Goal: Task Accomplishment & Management: Manage account settings

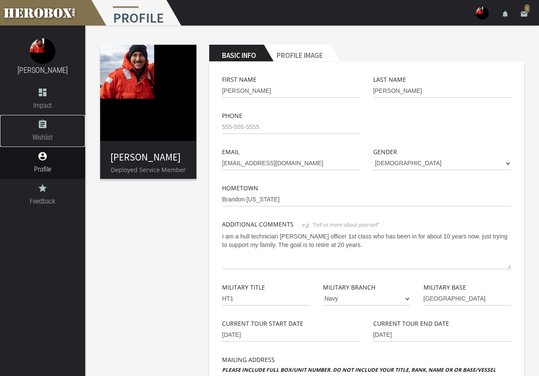
drag, startPoint x: 42, startPoint y: 131, endPoint x: 506, endPoint y: 9, distance: 479.7
click at [42, 131] on link "assignment Wishlist" at bounding box center [42, 131] width 85 height 32
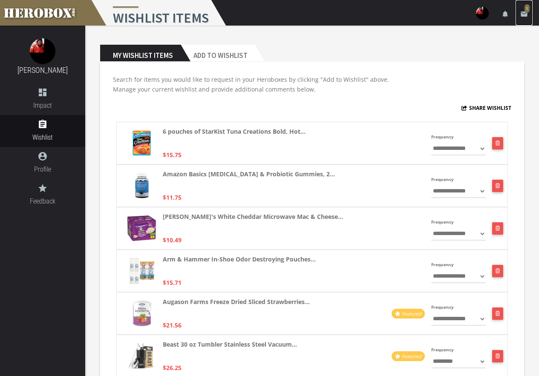
click at [525, 15] on icon "email" at bounding box center [524, 14] width 8 height 8
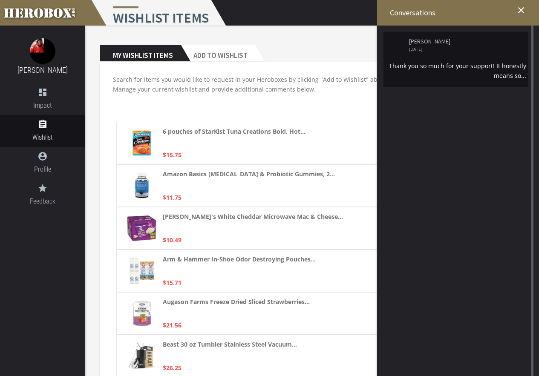
click at [440, 60] on li "[PERSON_NAME] [DATE] Thank you so much for your support! It honestly means so..." at bounding box center [455, 59] width 145 height 55
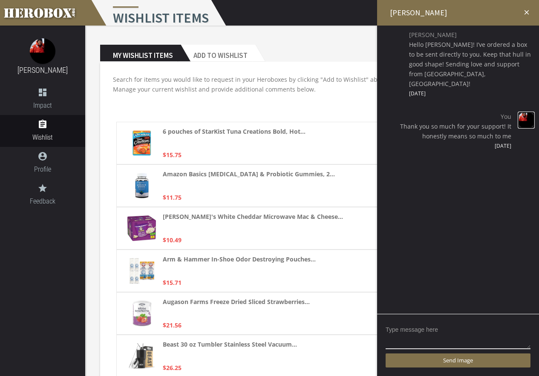
click at [520, 112] on img at bounding box center [526, 120] width 17 height 17
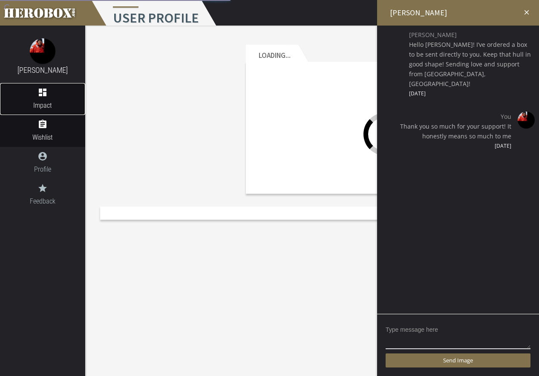
click at [46, 88] on icon "dashboard" at bounding box center [42, 92] width 85 height 10
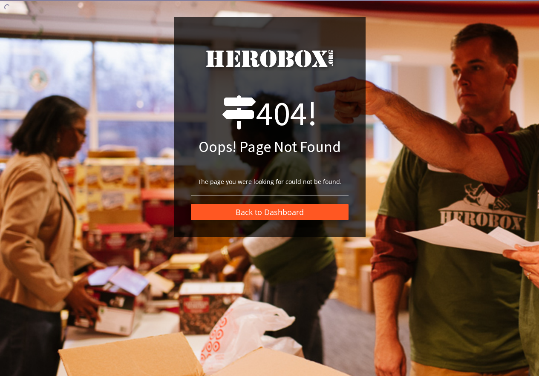
click at [276, 212] on button "Back to Dashboard" at bounding box center [270, 212] width 158 height 16
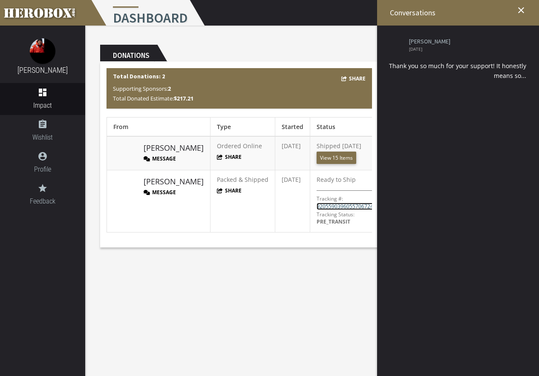
click at [329, 210] on link "9205590396055706724329" at bounding box center [349, 206] width 66 height 7
click at [46, 135] on span "Wishlist" at bounding box center [42, 137] width 85 height 11
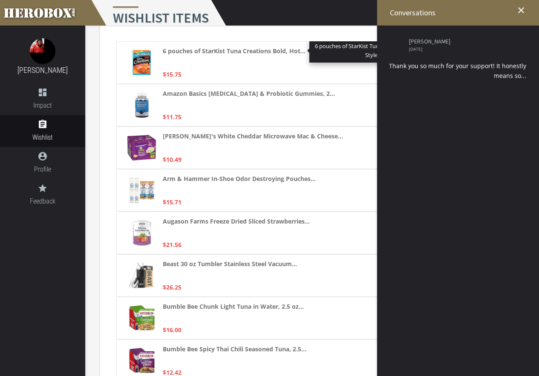
scroll to position [85, 0]
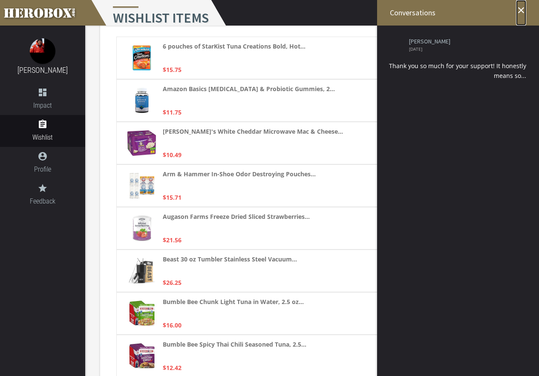
click at [521, 9] on icon "close" at bounding box center [521, 10] width 10 height 10
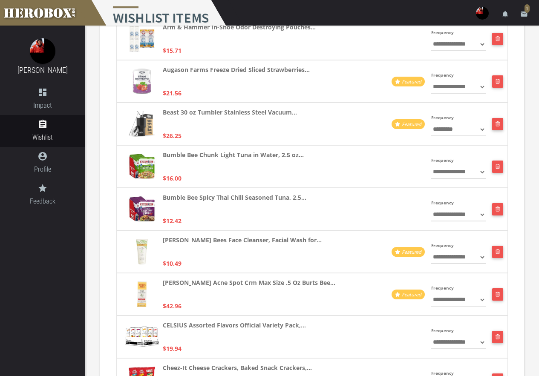
scroll to position [0, 0]
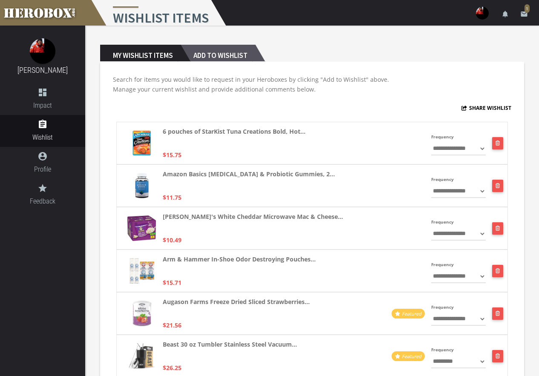
click at [242, 52] on h2 "Add to Wishlist" at bounding box center [218, 53] width 75 height 17
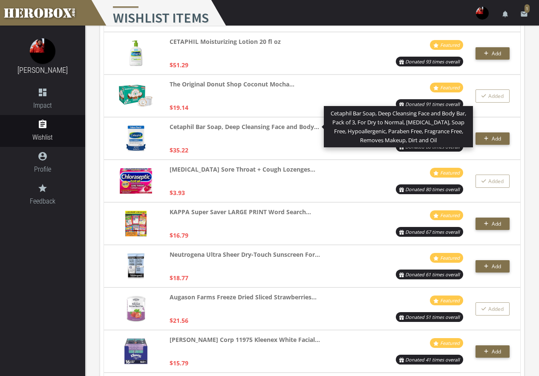
scroll to position [298, 0]
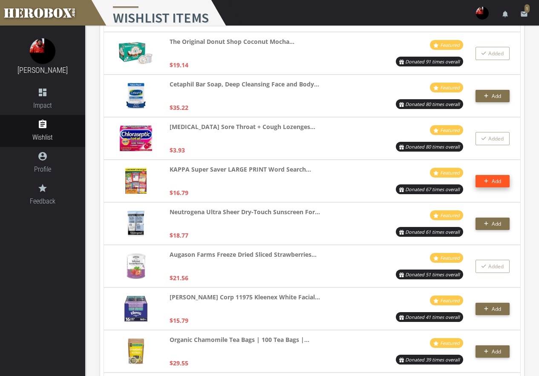
click at [504, 180] on button "Add" at bounding box center [492, 181] width 34 height 12
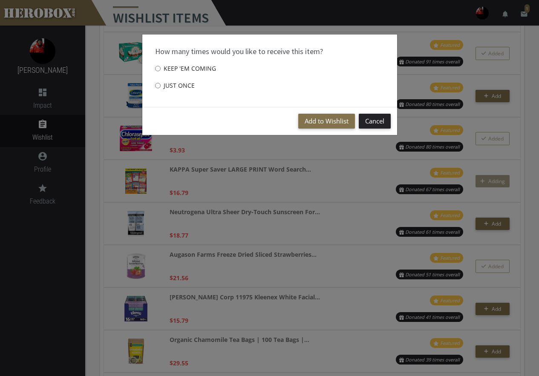
click at [162, 84] on label "Just once" at bounding box center [175, 85] width 40 height 17
click at [161, 84] on input "Just once" at bounding box center [158, 86] width 6 height 14
radio input "****"
click at [310, 120] on button "Add to Wishlist" at bounding box center [326, 121] width 57 height 15
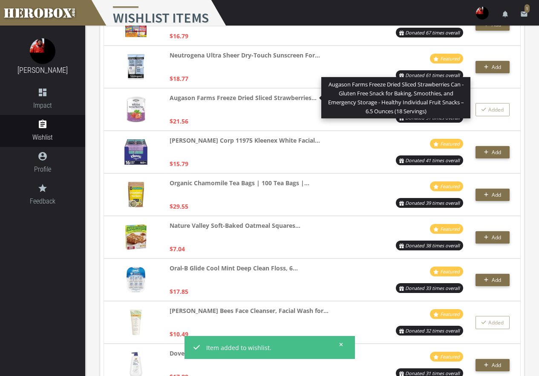
scroll to position [469, 0]
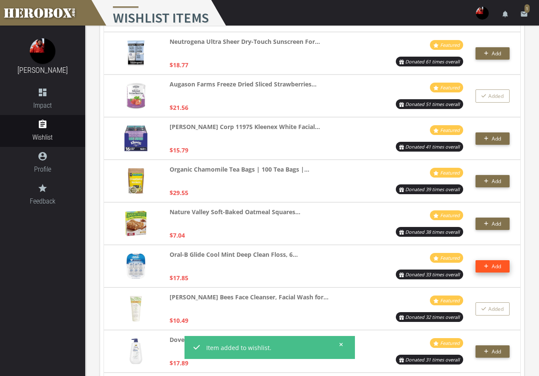
click at [485, 269] on span "Add" at bounding box center [492, 266] width 17 height 7
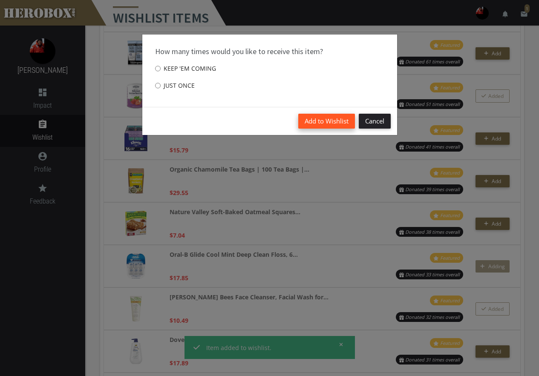
click at [324, 125] on button "Add to Wishlist" at bounding box center [326, 121] width 57 height 15
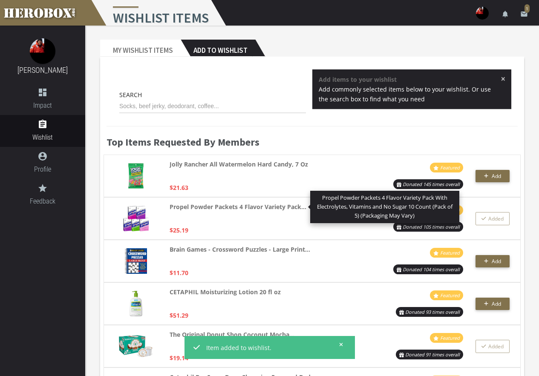
scroll to position [0, 0]
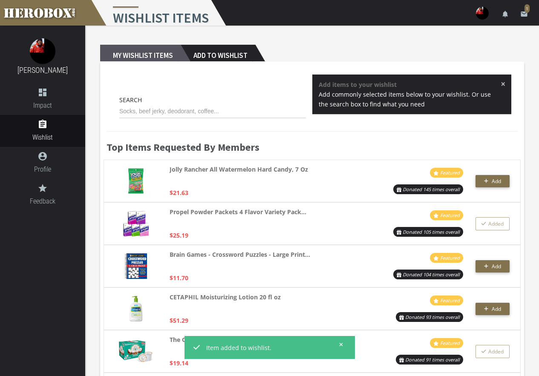
click at [156, 56] on h2 "My Wishlist Items" at bounding box center [140, 53] width 81 height 17
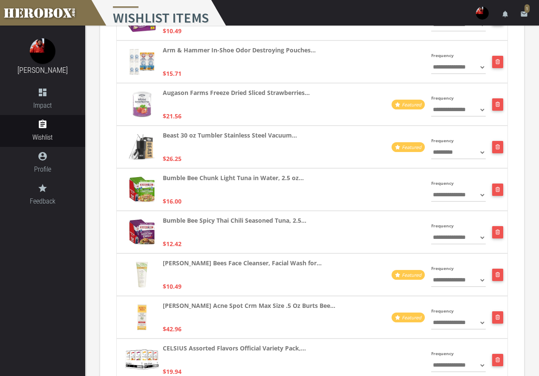
scroll to position [298, 0]
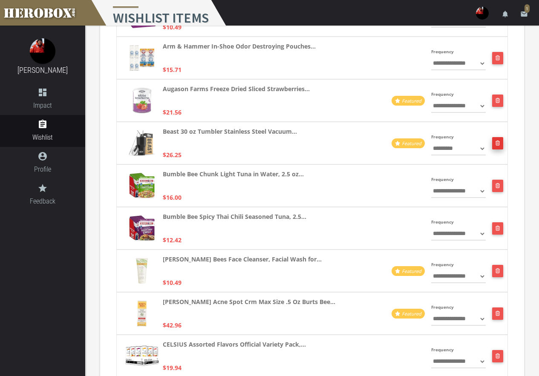
click at [500, 143] on icon "button" at bounding box center [497, 143] width 5 height 5
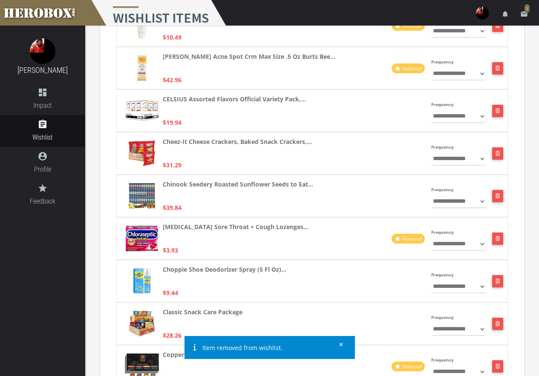
scroll to position [494, 0]
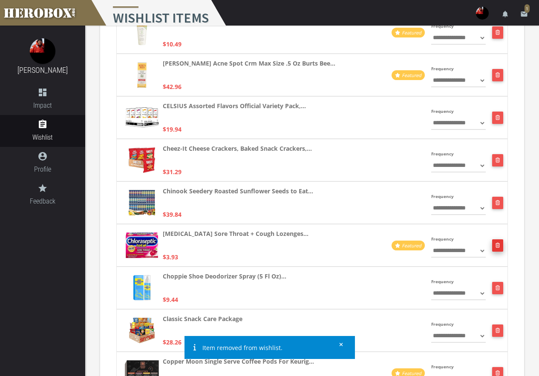
click at [496, 245] on icon "button" at bounding box center [497, 245] width 5 height 5
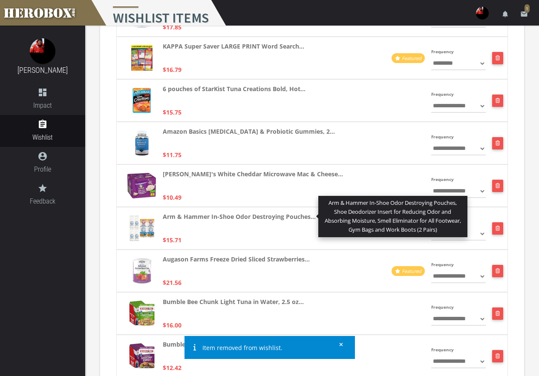
scroll to position [0, 0]
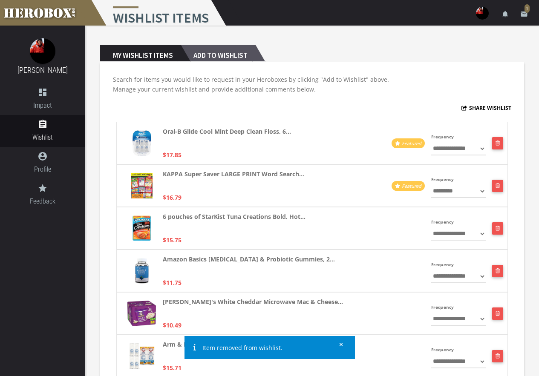
click at [209, 53] on h2 "Add to Wishlist" at bounding box center [218, 53] width 75 height 17
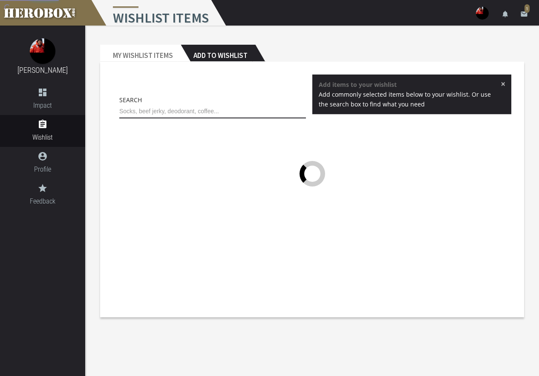
click at [196, 110] on input "text" at bounding box center [212, 112] width 187 height 14
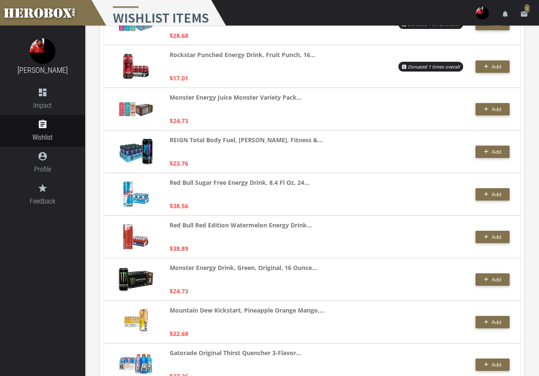
scroll to position [256, 0]
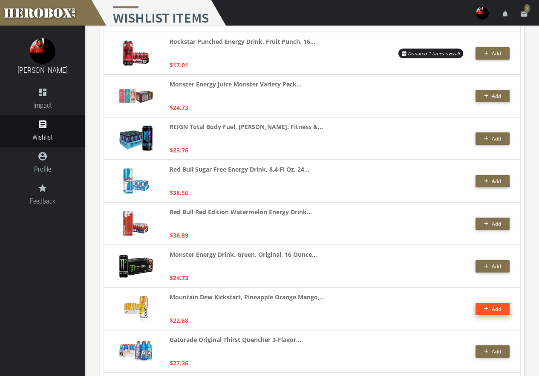
type input "red bull"
click at [497, 312] on span "Add" at bounding box center [496, 308] width 9 height 7
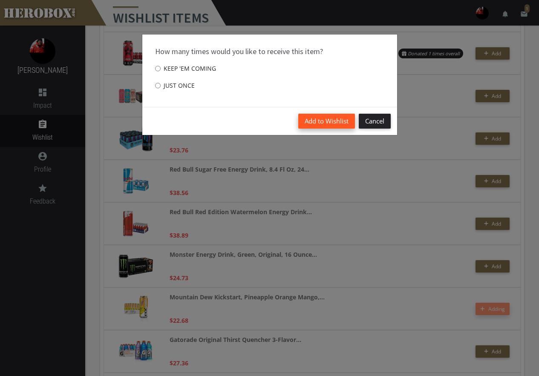
click at [341, 114] on button "Add to Wishlist" at bounding box center [326, 121] width 57 height 15
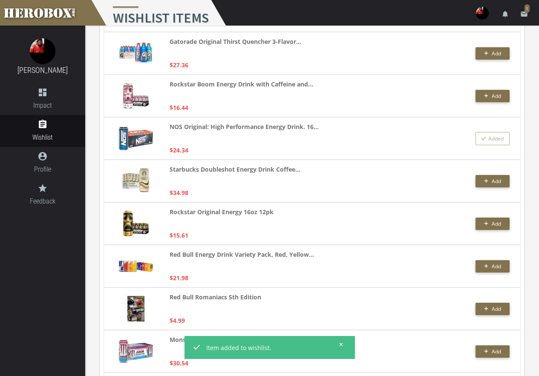
scroll to position [639, 0]
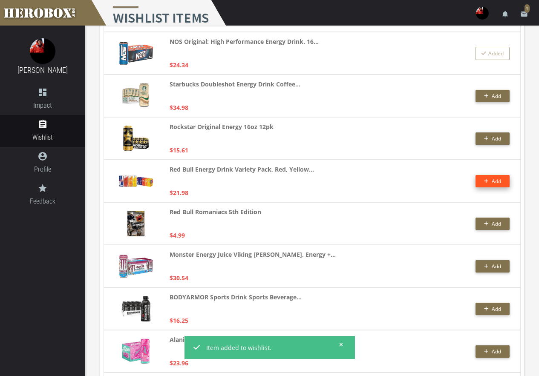
click at [504, 178] on button "Add" at bounding box center [492, 181] width 34 height 12
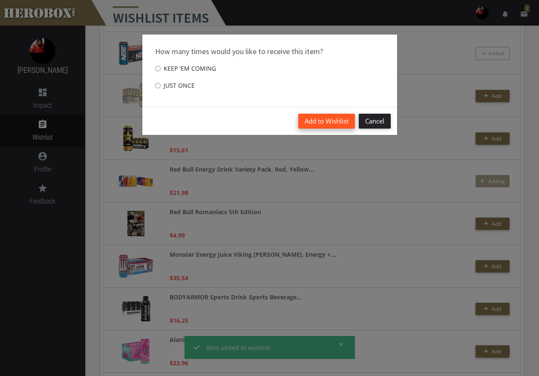
click at [345, 121] on button "Add to Wishlist" at bounding box center [326, 121] width 57 height 15
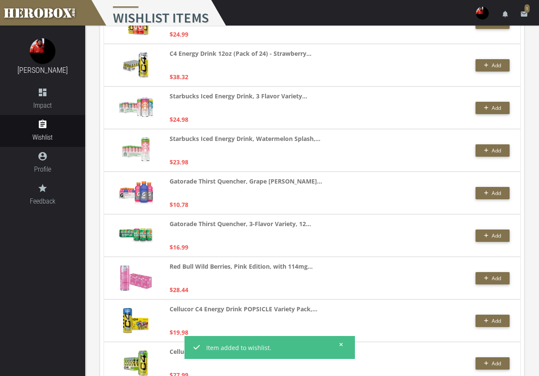
scroll to position [2087, 0]
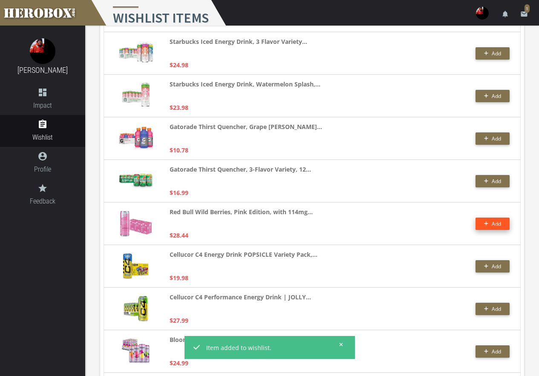
click at [503, 224] on button "Add" at bounding box center [492, 224] width 34 height 12
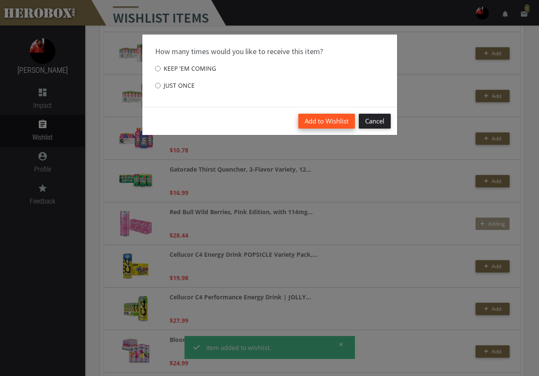
click at [344, 127] on button "Add to Wishlist" at bounding box center [326, 121] width 57 height 15
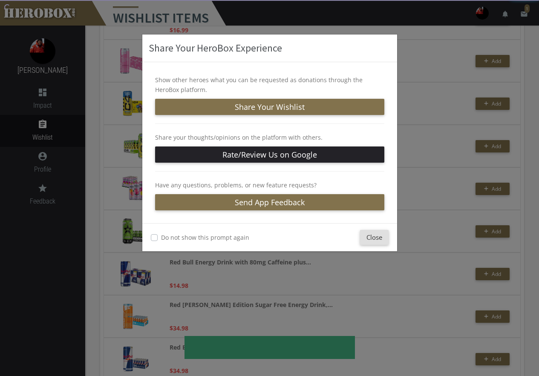
scroll to position [2257, 0]
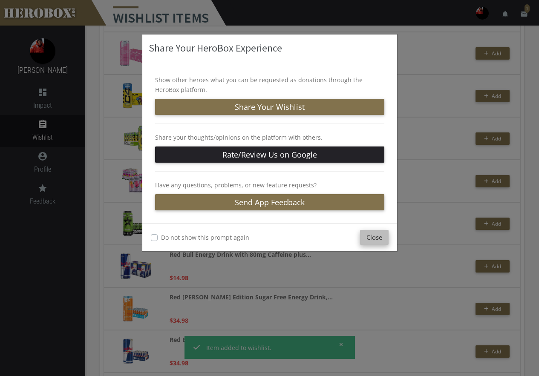
click at [378, 234] on button "Close" at bounding box center [374, 237] width 29 height 15
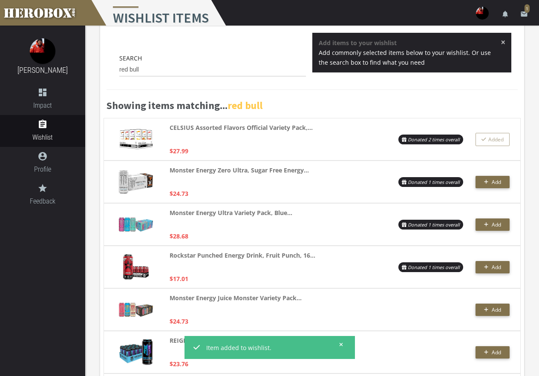
scroll to position [0, 0]
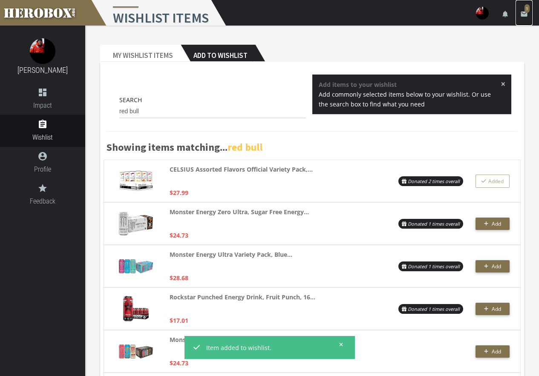
click at [528, 13] on link "email 1" at bounding box center [523, 13] width 17 height 26
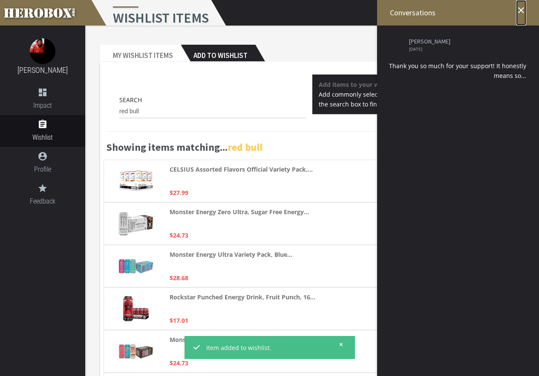
click at [521, 5] on link "close" at bounding box center [521, 13] width 10 height 26
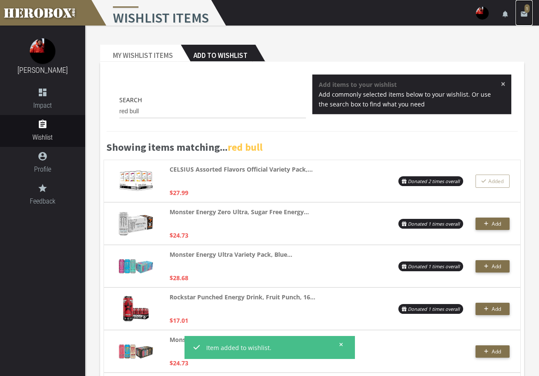
click at [518, 10] on link "email 1" at bounding box center [523, 13] width 17 height 26
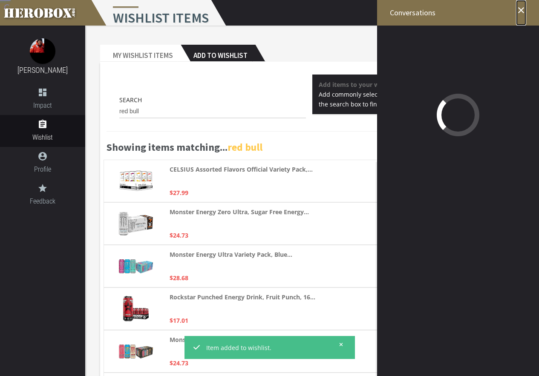
click at [521, 13] on icon "close" at bounding box center [521, 10] width 10 height 10
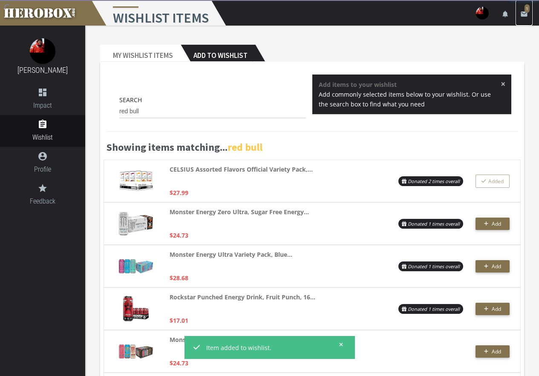
click at [521, 13] on icon "email" at bounding box center [524, 14] width 8 height 8
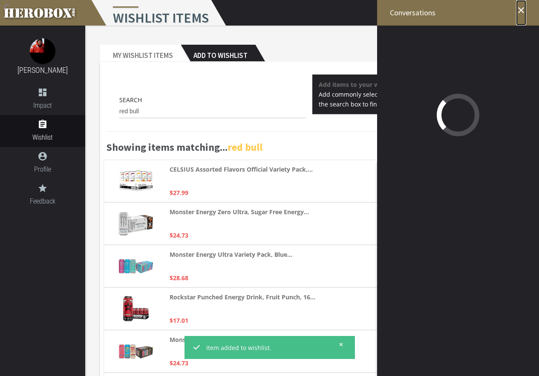
click at [517, 13] on icon "close" at bounding box center [521, 10] width 10 height 10
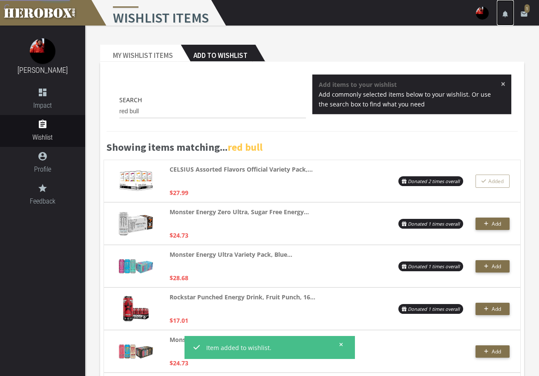
click at [507, 15] on icon "notifications" at bounding box center [505, 14] width 8 height 8
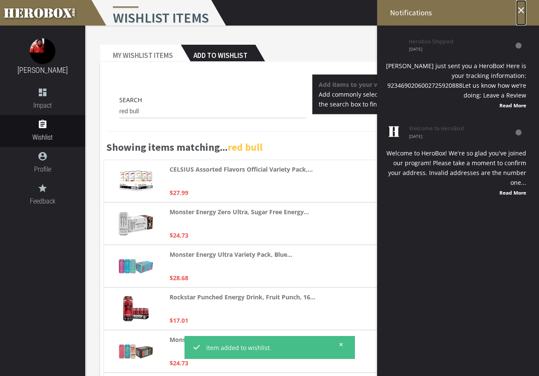
click at [523, 9] on icon "close" at bounding box center [521, 10] width 10 height 10
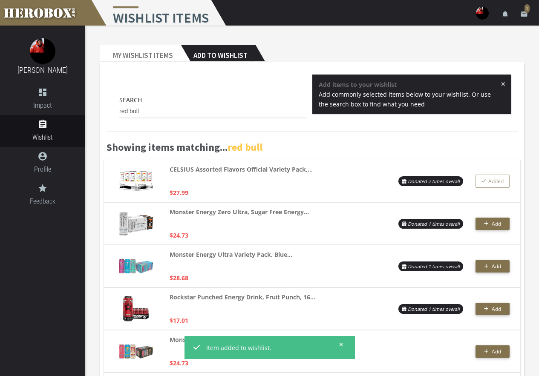
click at [233, 54] on h2 "Add to Wishlist" at bounding box center [218, 53] width 75 height 17
click at [229, 52] on h2 "Add to Wishlist" at bounding box center [218, 53] width 75 height 17
drag, startPoint x: 140, startPoint y: 114, endPoint x: 0, endPoint y: 62, distance: 149.5
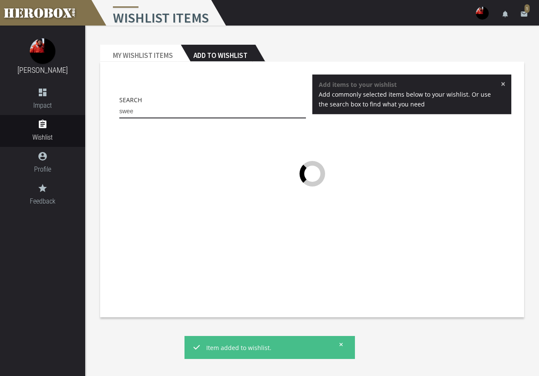
type input "sweet"
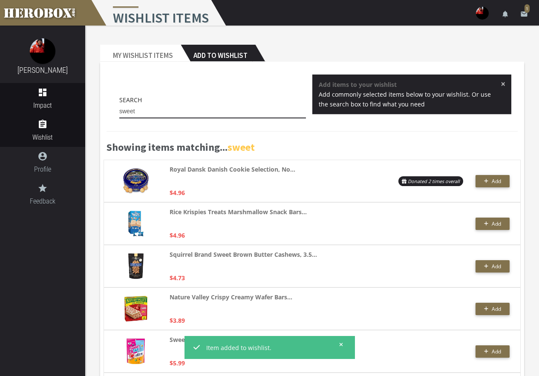
drag, startPoint x: 145, startPoint y: 113, endPoint x: 65, endPoint y: 99, distance: 81.4
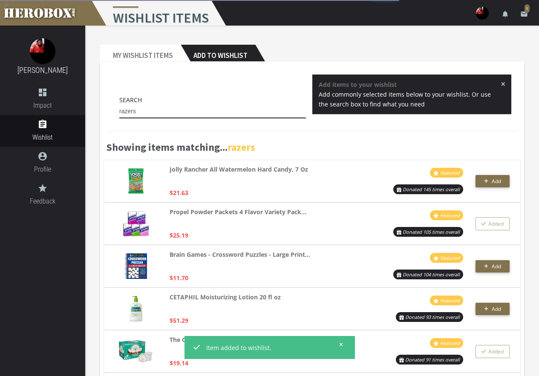
click at [125, 109] on input "razers" at bounding box center [212, 112] width 187 height 14
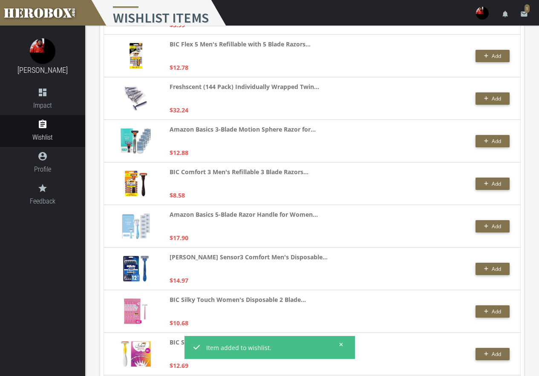
scroll to position [937, 0]
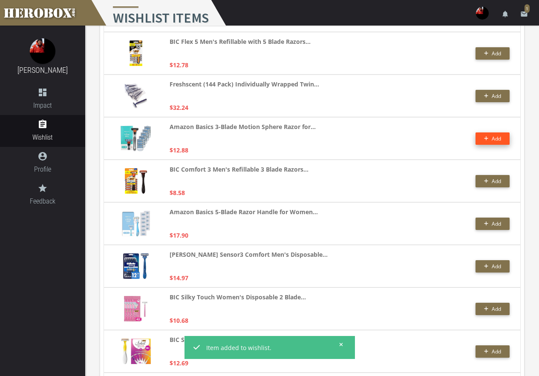
type input "razers"
click at [491, 141] on button "Add" at bounding box center [492, 138] width 34 height 12
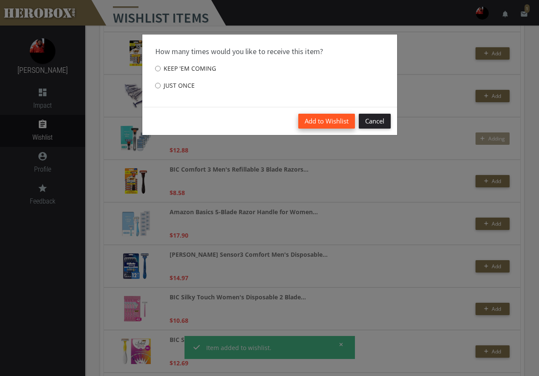
click at [328, 120] on button "Add to Wishlist" at bounding box center [326, 121] width 57 height 15
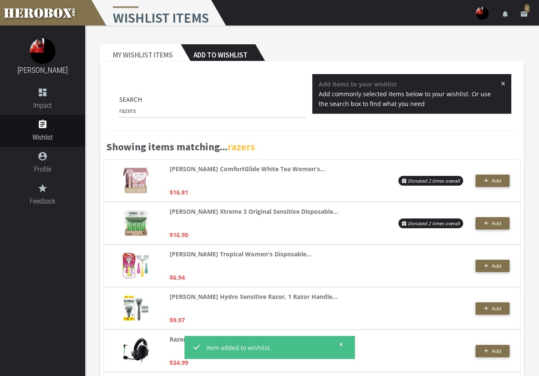
scroll to position [0, 0]
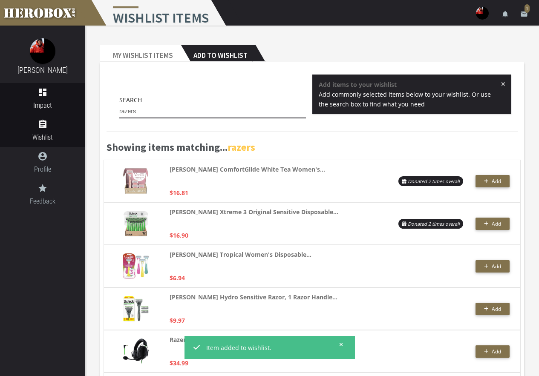
drag, startPoint x: 156, startPoint y: 111, endPoint x: 30, endPoint y: 98, distance: 126.8
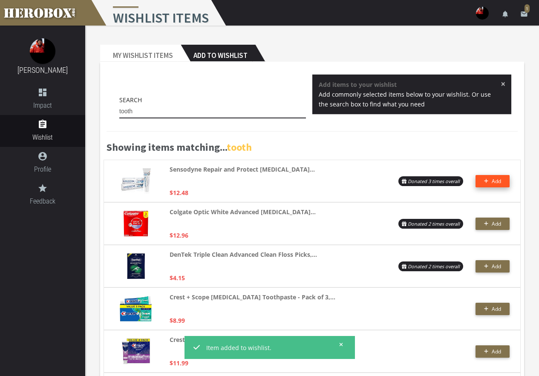
type input "tooth"
click at [486, 179] on button "Add" at bounding box center [492, 181] width 34 height 12
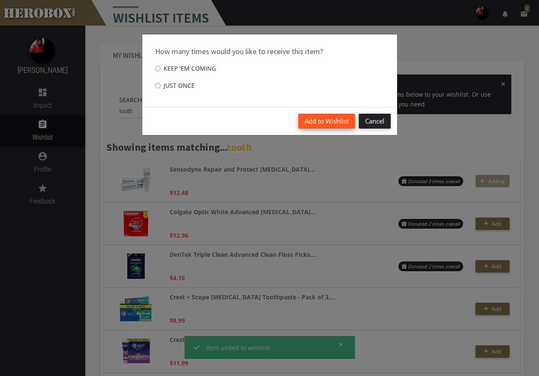
click at [323, 118] on button "Add to Wishlist" at bounding box center [326, 121] width 57 height 15
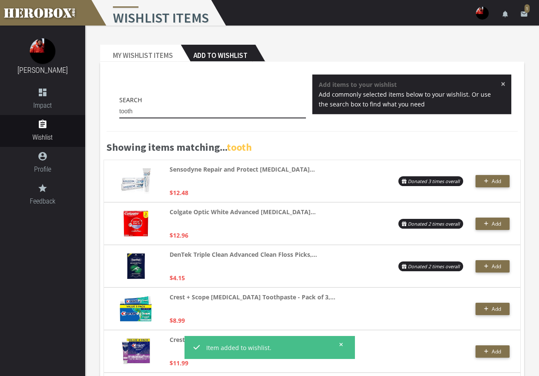
click at [149, 112] on input "tooth" at bounding box center [212, 112] width 187 height 14
drag, startPoint x: 156, startPoint y: 108, endPoint x: 89, endPoint y: 104, distance: 67.0
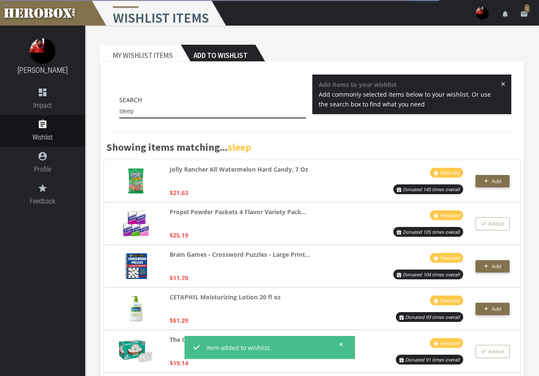
click at [176, 111] on input "sleep" at bounding box center [212, 112] width 187 height 14
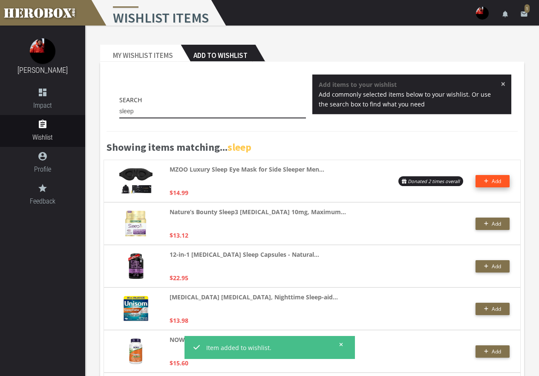
type input "sleep"
click at [489, 183] on span "Add" at bounding box center [492, 181] width 17 height 7
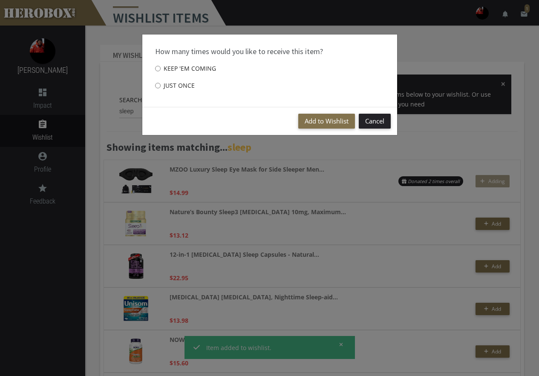
drag, startPoint x: 176, startPoint y: 86, endPoint x: 278, endPoint y: 114, distance: 105.3
click at [177, 86] on label "Just once" at bounding box center [175, 85] width 40 height 17
click at [153, 83] on div "How many times would you like to receive this item? Keep 'em coming Just once" at bounding box center [269, 71] width 255 height 72
click at [155, 86] on input "Just once" at bounding box center [158, 86] width 6 height 14
radio input "****"
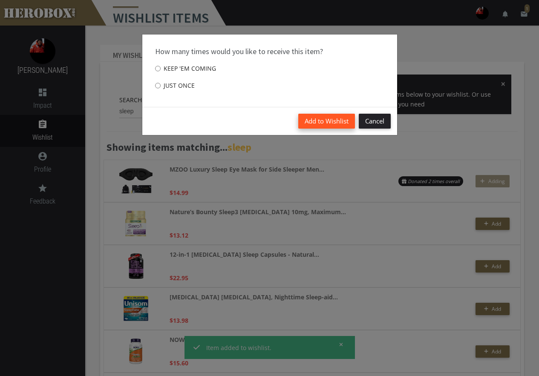
click at [337, 120] on button "Add to Wishlist" at bounding box center [326, 121] width 57 height 15
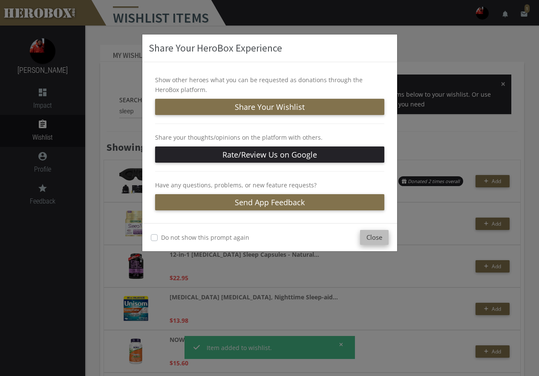
click at [378, 236] on button "Close" at bounding box center [374, 237] width 29 height 15
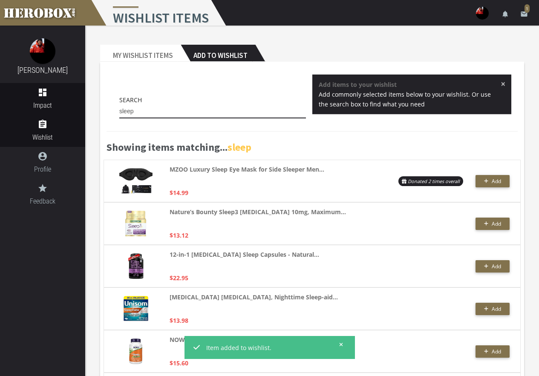
drag, startPoint x: 170, startPoint y: 110, endPoint x: 48, endPoint y: 111, distance: 121.8
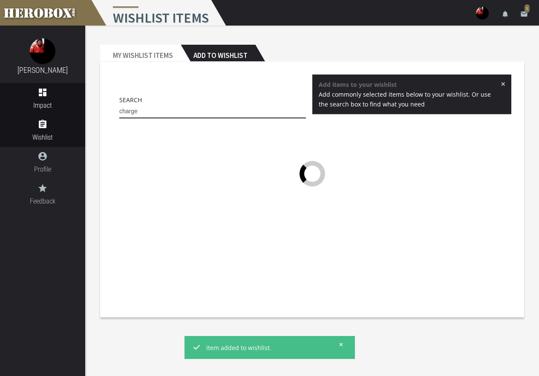
type input "charger"
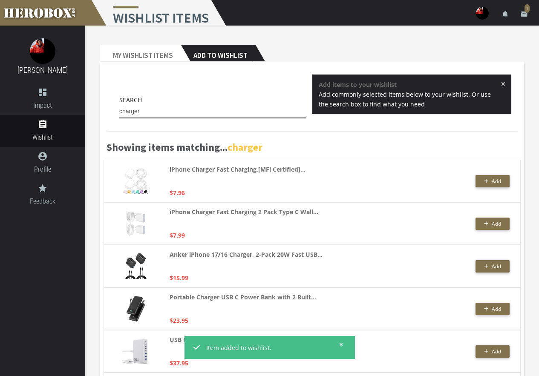
drag, startPoint x: 168, startPoint y: 107, endPoint x: 6, endPoint y: 75, distance: 165.5
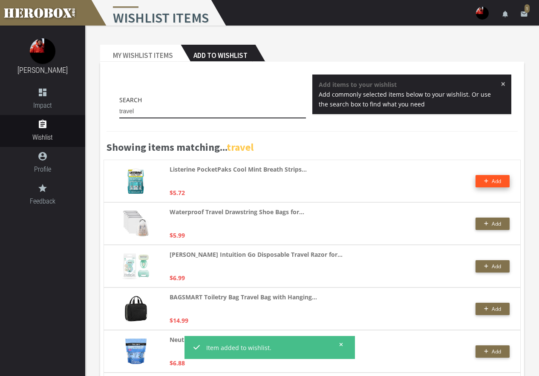
type input "travel"
click at [491, 184] on span "Add" at bounding box center [492, 181] width 17 height 7
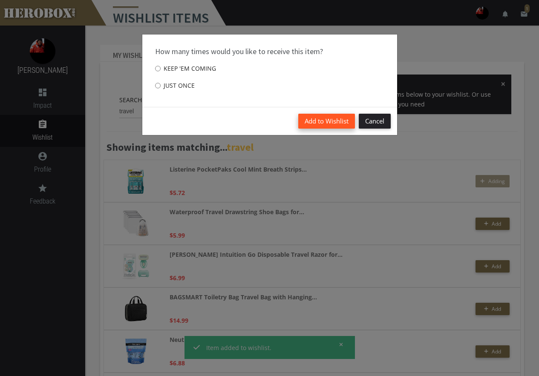
click at [333, 121] on button "Add to Wishlist" at bounding box center [326, 121] width 57 height 15
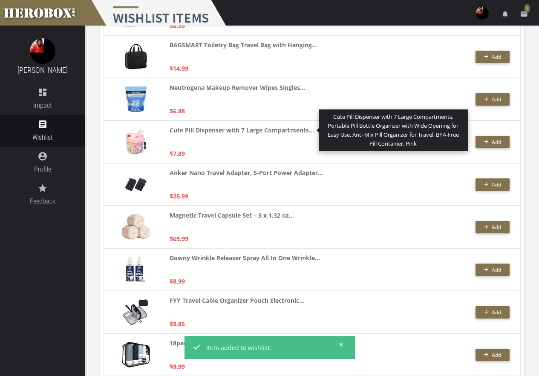
scroll to position [256, 0]
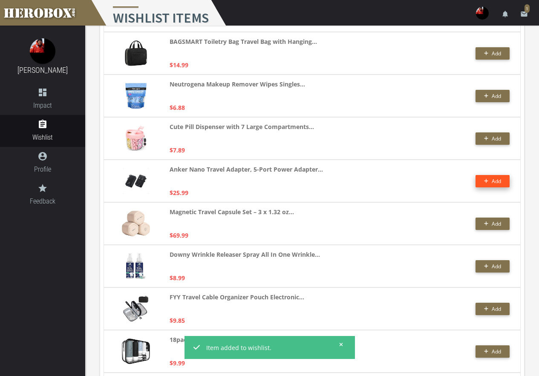
click at [503, 179] on button "Add" at bounding box center [492, 181] width 34 height 12
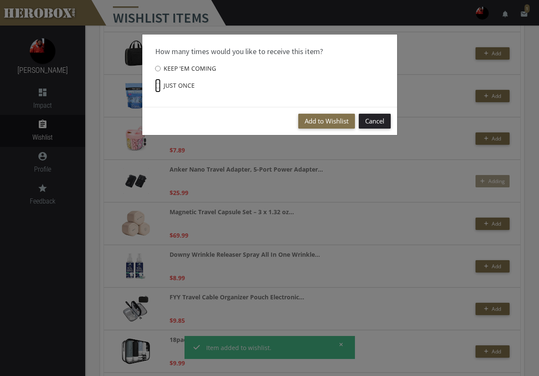
click at [160, 85] on input "Just once" at bounding box center [158, 86] width 6 height 14
radio input "****"
click at [155, 69] on input "Keep 'em coming" at bounding box center [158, 69] width 6 height 14
radio input "****"
click at [311, 119] on button "Add to Wishlist" at bounding box center [326, 121] width 57 height 15
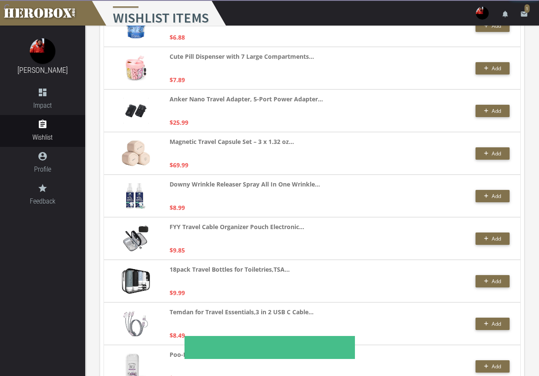
scroll to position [341, 0]
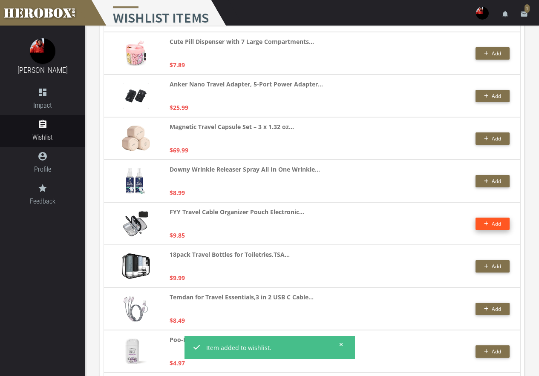
click at [493, 222] on button "Add" at bounding box center [492, 224] width 34 height 12
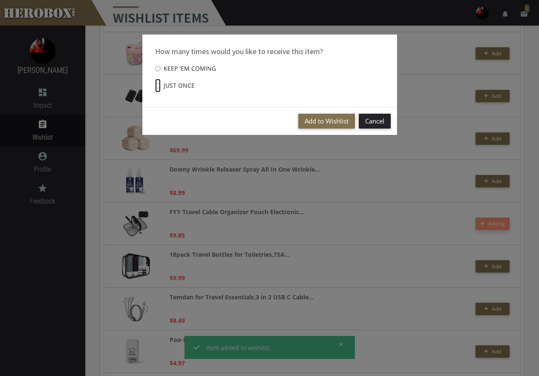
click at [157, 86] on input "Just once" at bounding box center [158, 86] width 6 height 14
radio input "****"
click at [312, 116] on button "Add to Wishlist" at bounding box center [326, 121] width 57 height 15
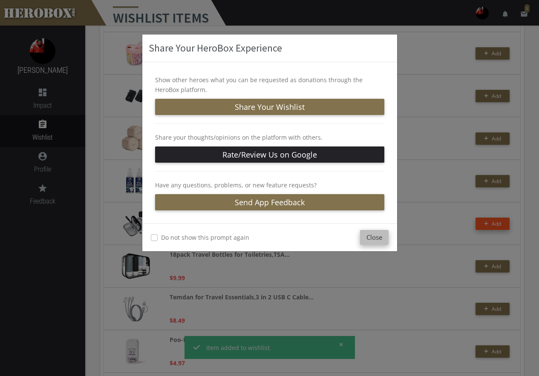
click at [365, 242] on button "Close" at bounding box center [374, 237] width 29 height 15
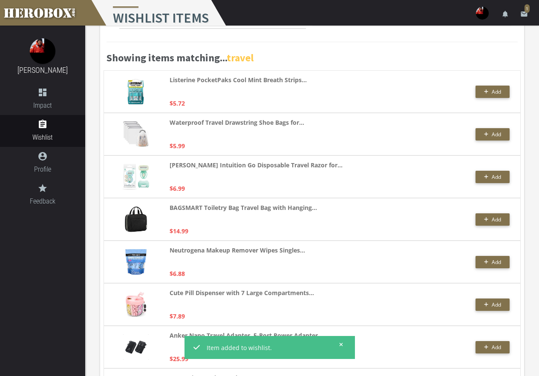
scroll to position [0, 0]
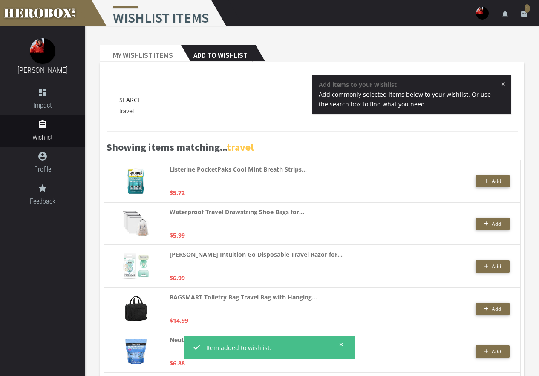
drag, startPoint x: 151, startPoint y: 109, endPoint x: 89, endPoint y: 98, distance: 63.2
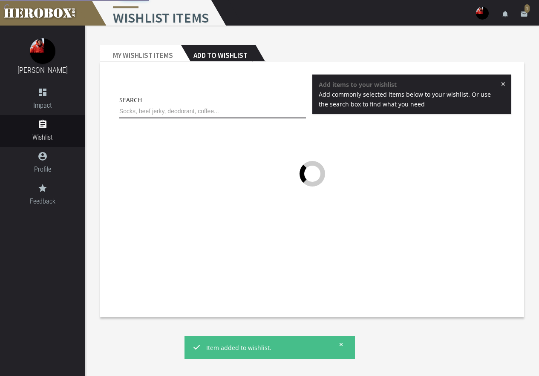
type input "a"
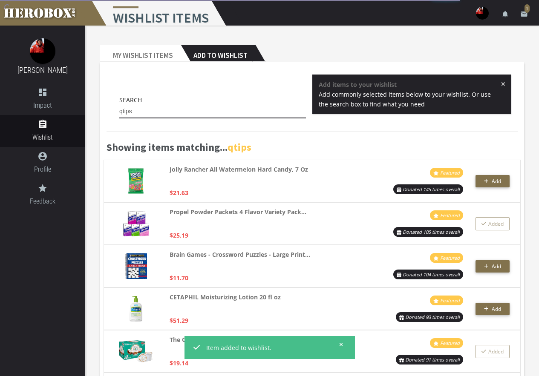
type input "q tips"
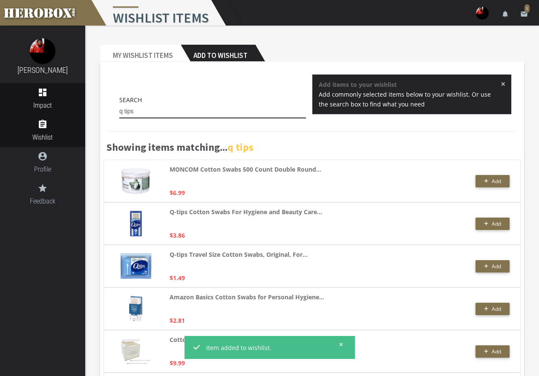
drag, startPoint x: 144, startPoint y: 115, endPoint x: 61, endPoint y: 108, distance: 82.9
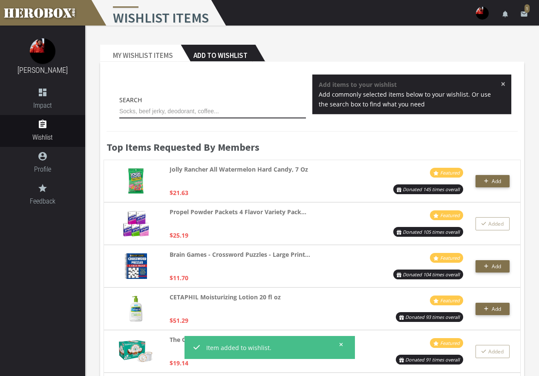
click at [201, 111] on input "text" at bounding box center [212, 112] width 187 height 14
click at [209, 115] on input "text" at bounding box center [212, 112] width 187 height 14
type input "c"
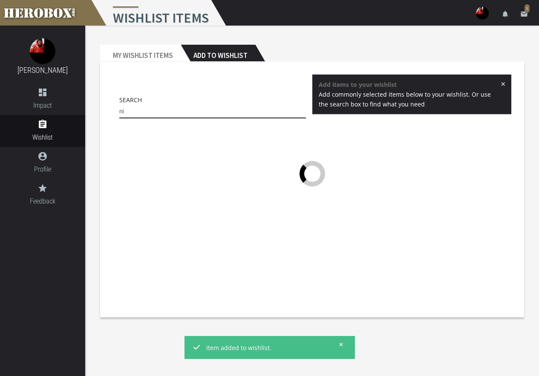
type input "n"
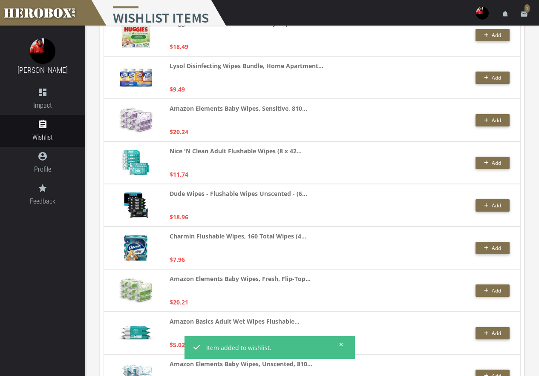
scroll to position [231, 0]
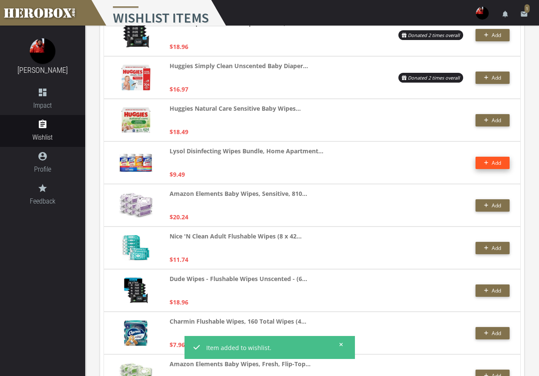
type input "wipes"
click at [493, 164] on button "Add" at bounding box center [492, 163] width 34 height 12
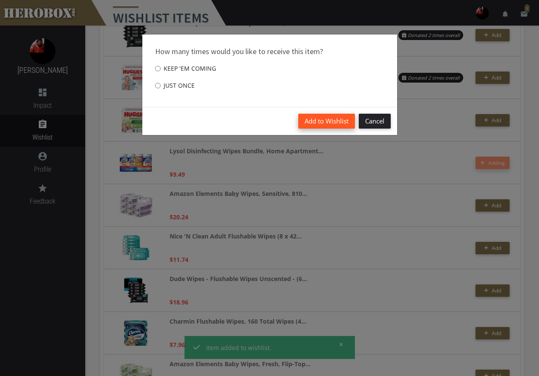
click at [322, 123] on button "Add to Wishlist" at bounding box center [326, 121] width 57 height 15
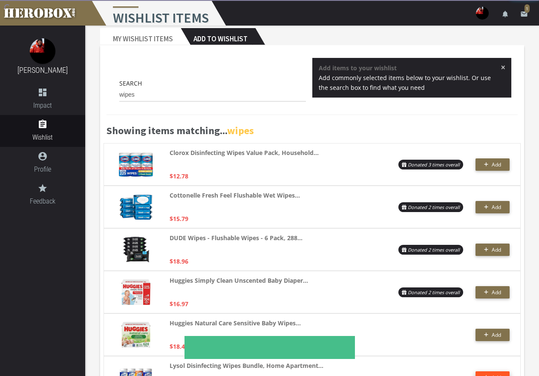
scroll to position [0, 0]
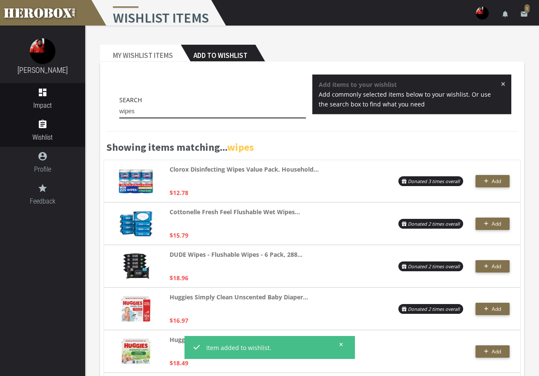
drag, startPoint x: 151, startPoint y: 108, endPoint x: 79, endPoint y: 103, distance: 71.7
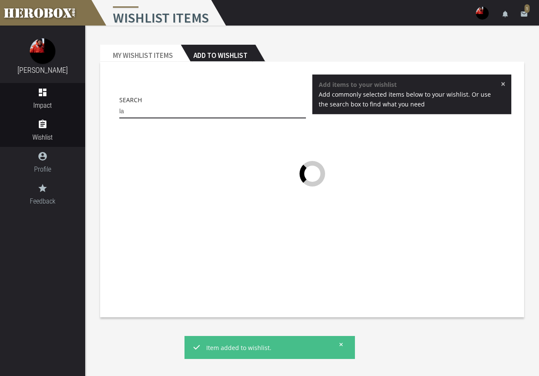
type input "l"
type input "coffee"
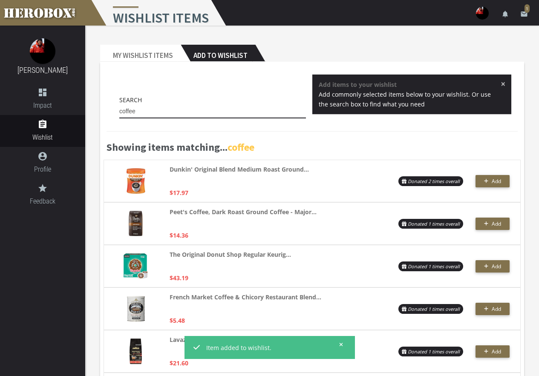
drag, startPoint x: 141, startPoint y: 106, endPoint x: 101, endPoint y: 115, distance: 42.0
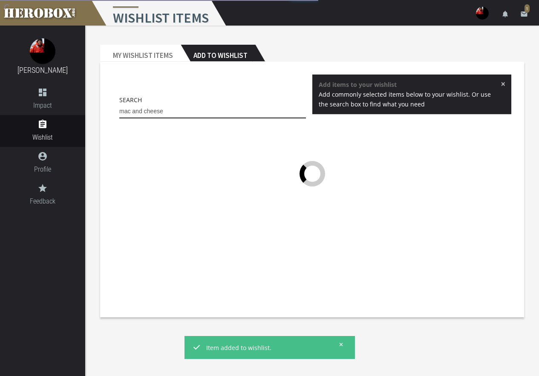
type input "mac and cheese"
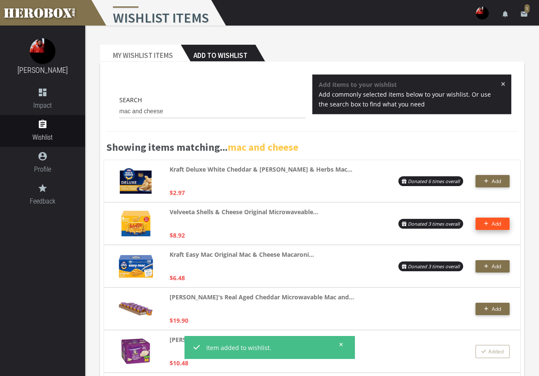
click at [500, 229] on button "Add" at bounding box center [492, 224] width 34 height 12
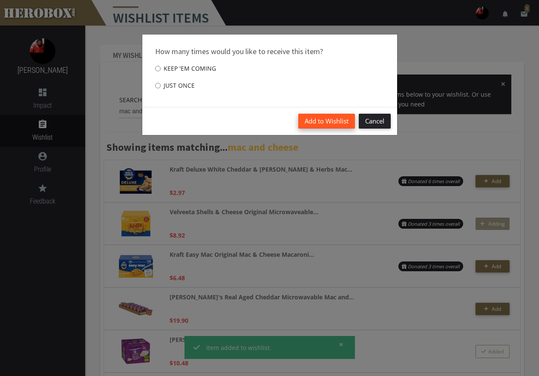
click at [322, 123] on button "Add to Wishlist" at bounding box center [326, 121] width 57 height 15
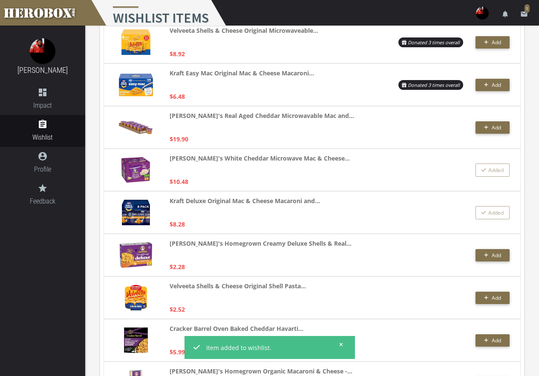
scroll to position [213, 0]
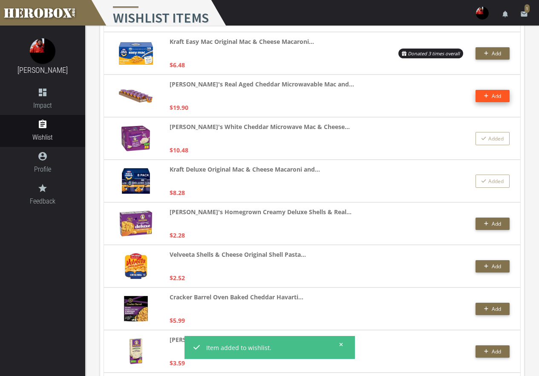
click at [494, 99] on span "Add" at bounding box center [496, 95] width 9 height 7
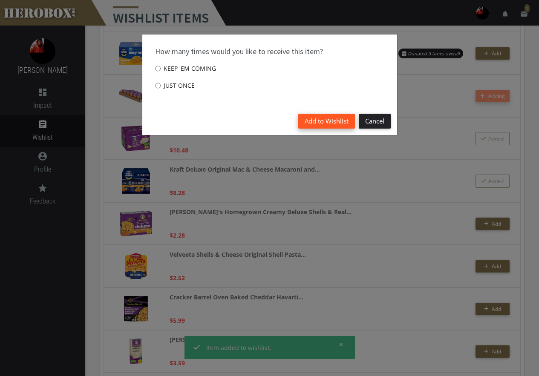
click at [326, 121] on button "Add to Wishlist" at bounding box center [326, 121] width 57 height 15
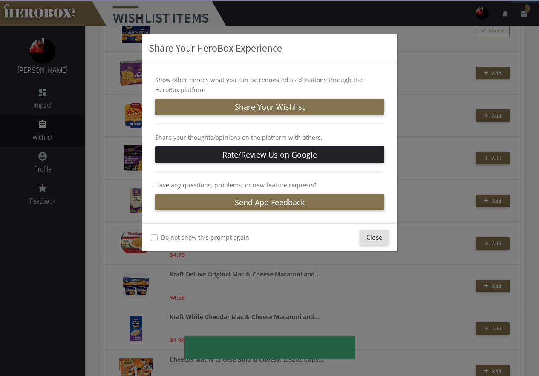
scroll to position [383, 0]
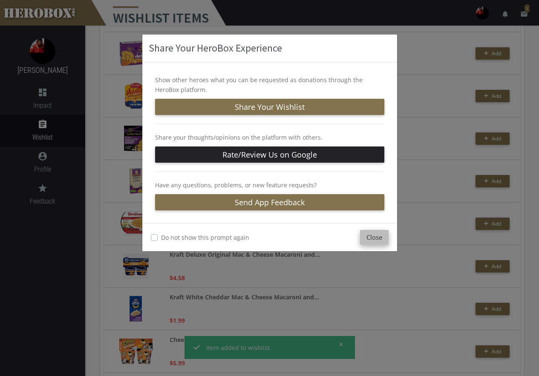
click at [381, 242] on button "Close" at bounding box center [374, 237] width 29 height 15
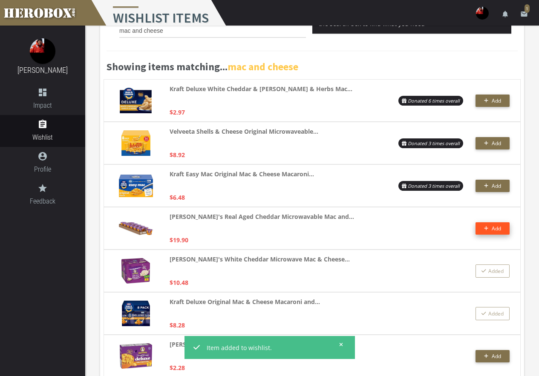
scroll to position [0, 0]
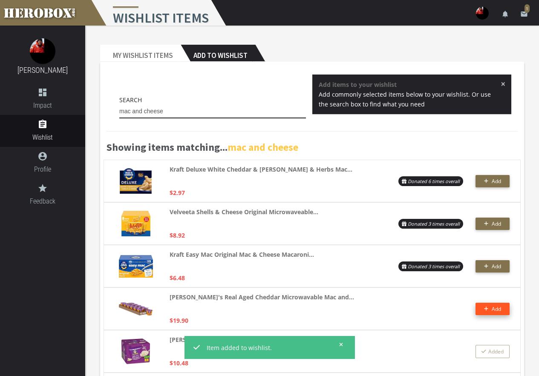
drag, startPoint x: 184, startPoint y: 111, endPoint x: 101, endPoint y: 103, distance: 83.0
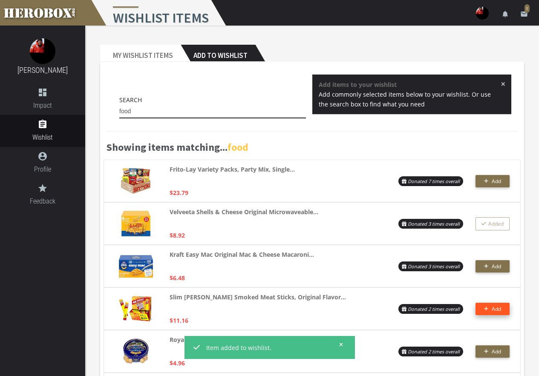
type input "food"
click at [495, 310] on span "Add" at bounding box center [496, 308] width 9 height 7
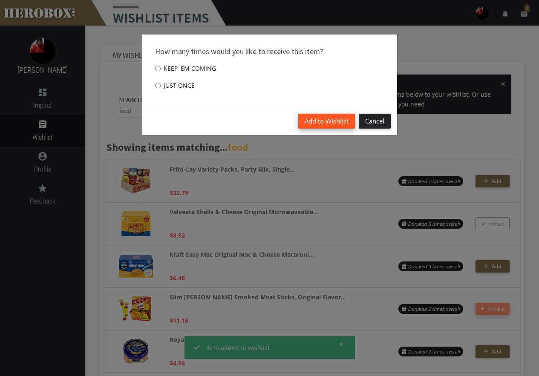
click at [323, 119] on button "Add to Wishlist" at bounding box center [326, 121] width 57 height 15
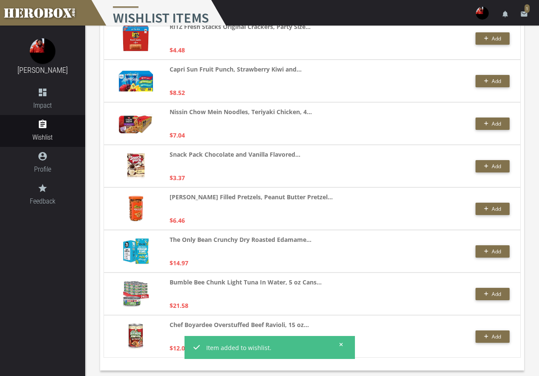
scroll to position [487, 0]
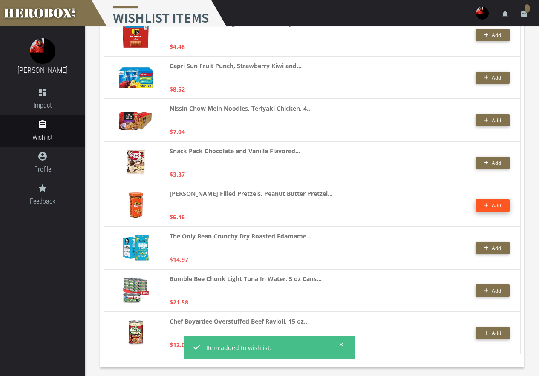
click at [504, 204] on button "Add" at bounding box center [492, 205] width 34 height 12
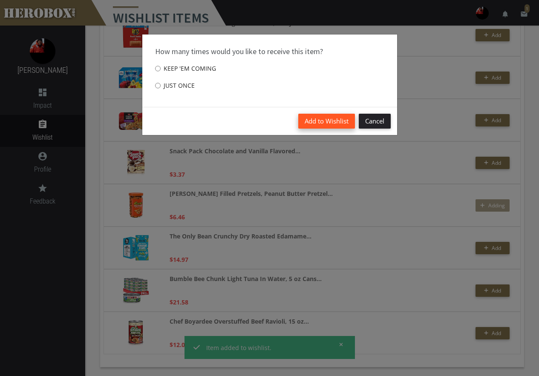
click at [339, 122] on button "Add to Wishlist" at bounding box center [326, 121] width 57 height 15
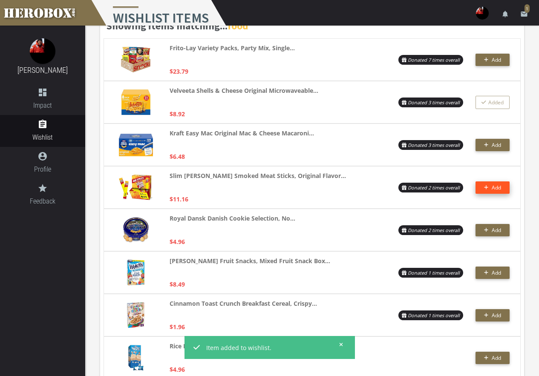
scroll to position [0, 0]
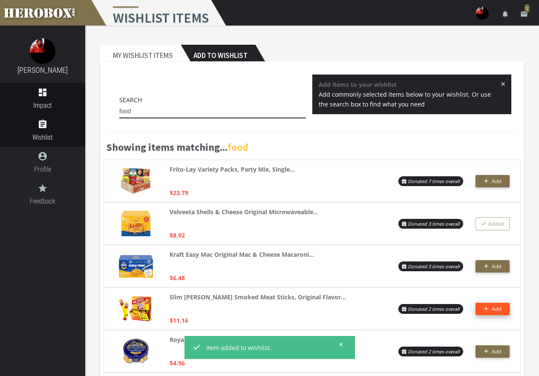
drag, startPoint x: 164, startPoint y: 113, endPoint x: 1, endPoint y: 112, distance: 163.1
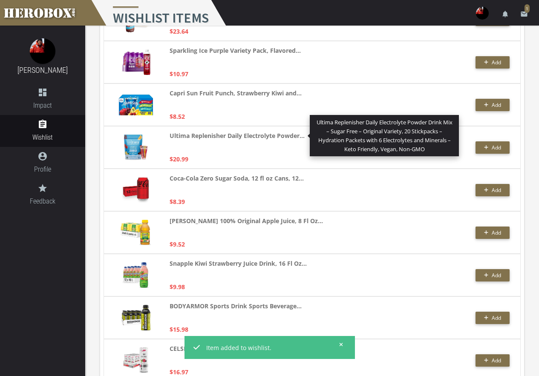
scroll to position [256, 0]
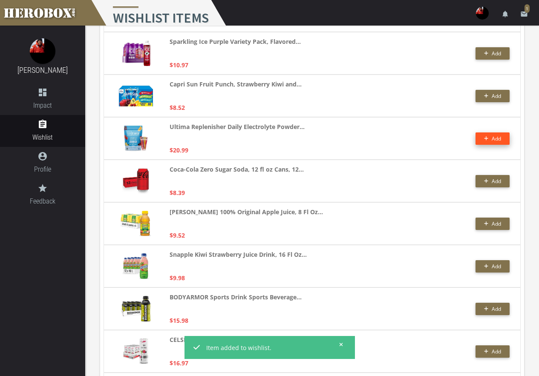
type input "drink"
click at [506, 141] on button "Add" at bounding box center [492, 138] width 34 height 12
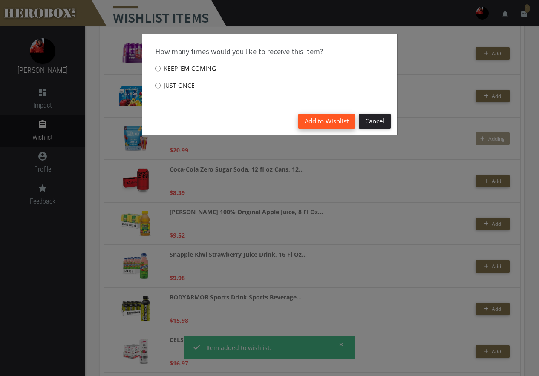
click at [322, 124] on button "Add to Wishlist" at bounding box center [326, 121] width 57 height 15
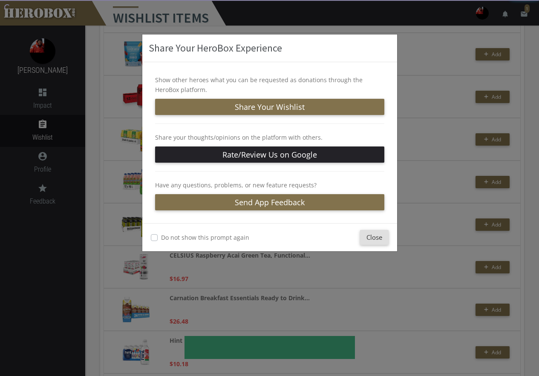
scroll to position [341, 0]
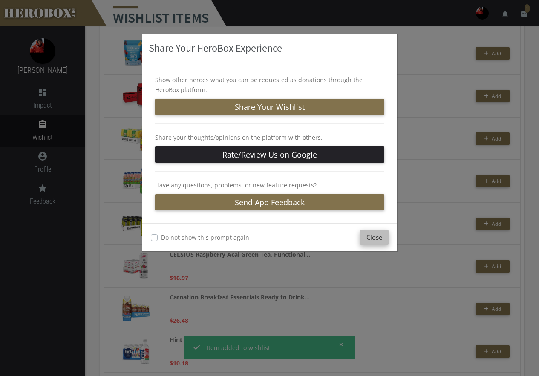
click at [375, 237] on button "Close" at bounding box center [374, 237] width 29 height 15
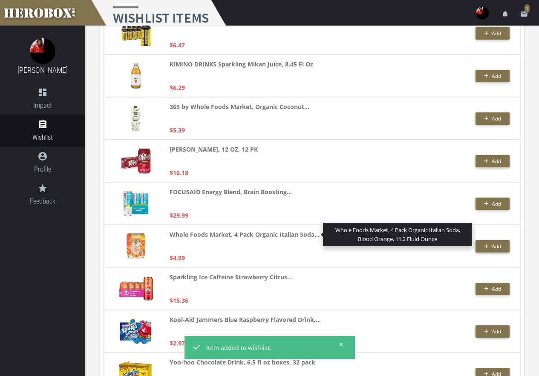
scroll to position [1065, 0]
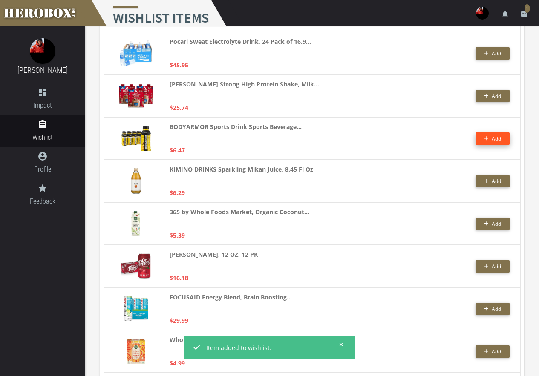
click at [499, 138] on button "Add" at bounding box center [492, 138] width 34 height 12
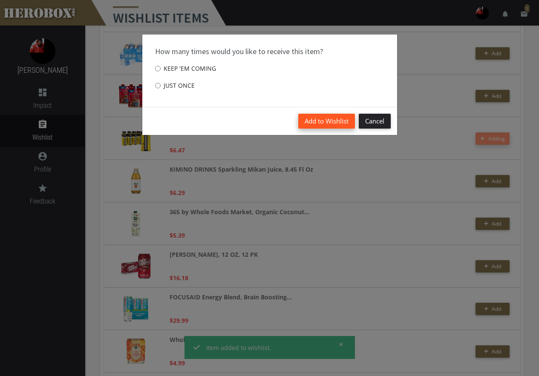
click at [338, 127] on button "Add to Wishlist" at bounding box center [326, 121] width 57 height 15
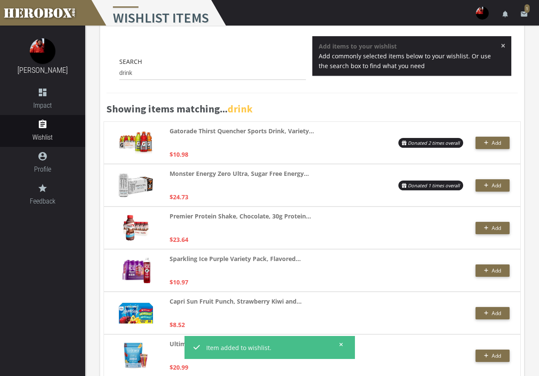
scroll to position [0, 0]
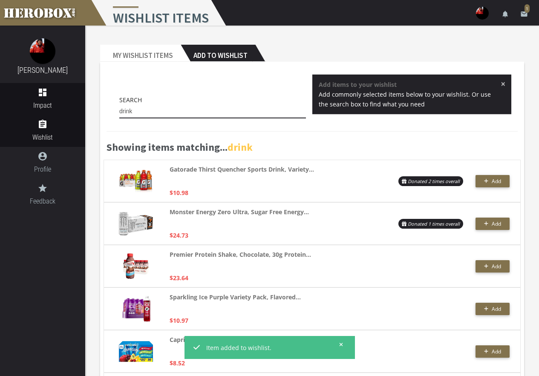
drag, startPoint x: 140, startPoint y: 110, endPoint x: 22, endPoint y: 97, distance: 118.7
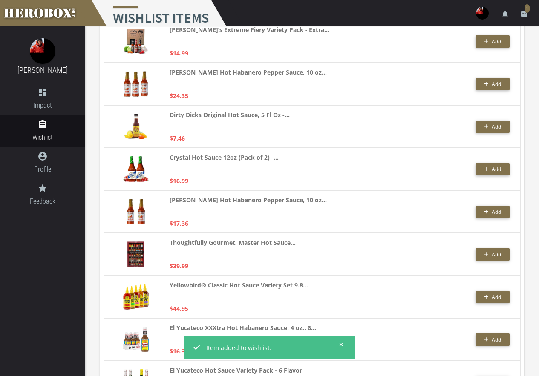
scroll to position [1107, 0]
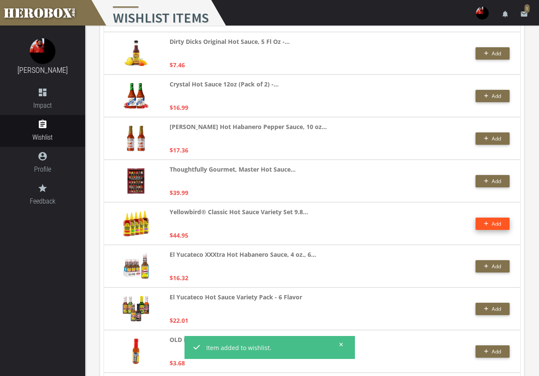
type input "hot sauce"
click at [485, 221] on button "Add" at bounding box center [492, 224] width 34 height 12
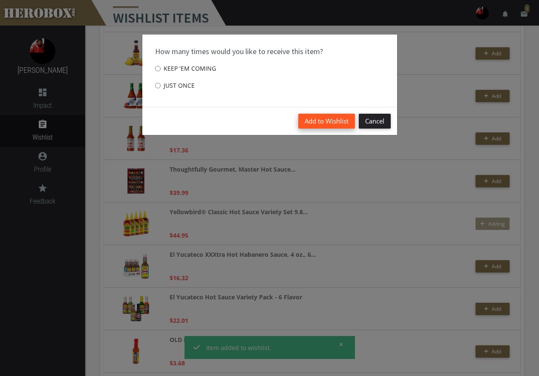
click at [336, 118] on button "Add to Wishlist" at bounding box center [326, 121] width 57 height 15
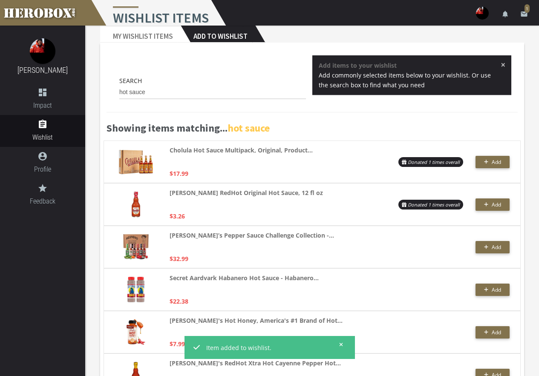
scroll to position [0, 0]
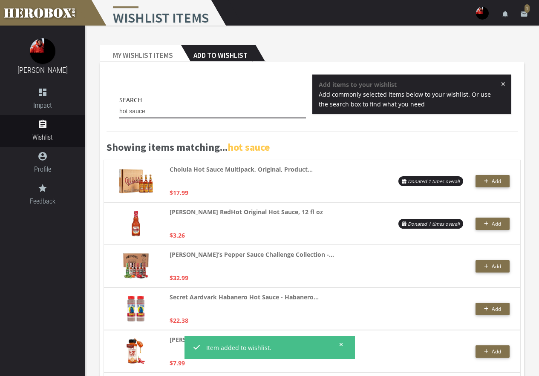
drag, startPoint x: 169, startPoint y: 118, endPoint x: 166, endPoint y: 113, distance: 5.0
click at [168, 116] on input "hot sauce" at bounding box center [212, 112] width 187 height 14
drag, startPoint x: 166, startPoint y: 113, endPoint x: 47, endPoint y: 97, distance: 120.4
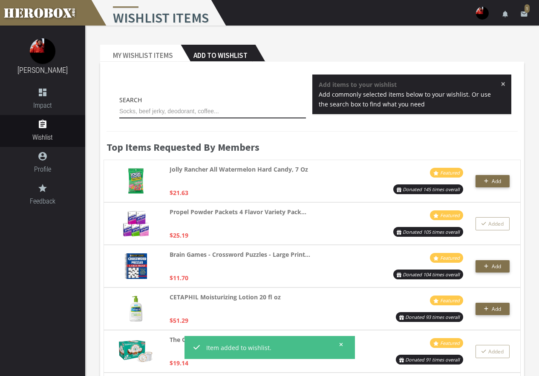
click at [222, 110] on input "text" at bounding box center [212, 112] width 187 height 14
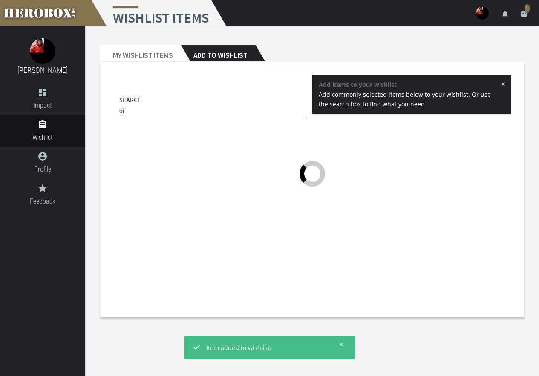
type input "d"
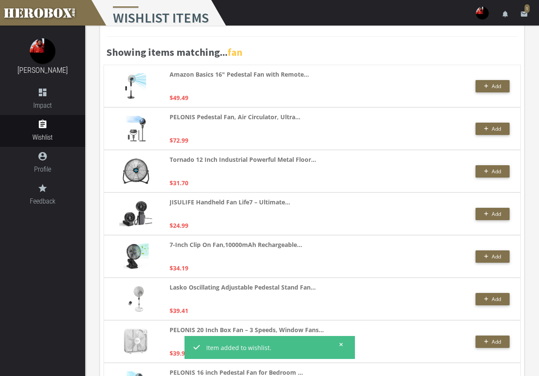
scroll to position [128, 0]
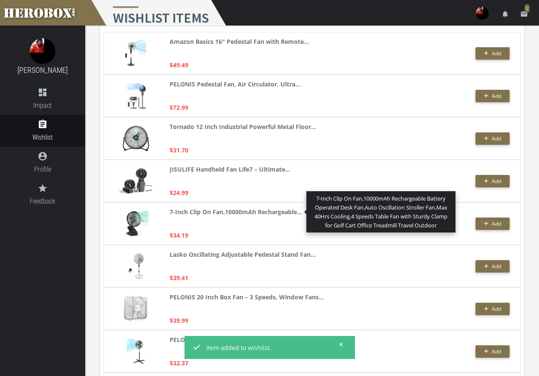
type input "fan"
click at [259, 210] on strong "7-Inch Clip On Fan,10000mAh Rechargeable..." at bounding box center [236, 212] width 132 height 10
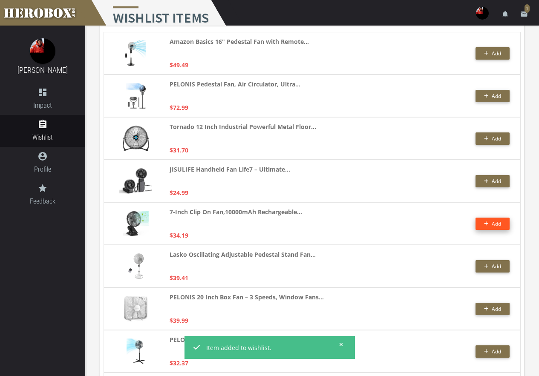
click at [480, 224] on button "Add" at bounding box center [492, 224] width 34 height 12
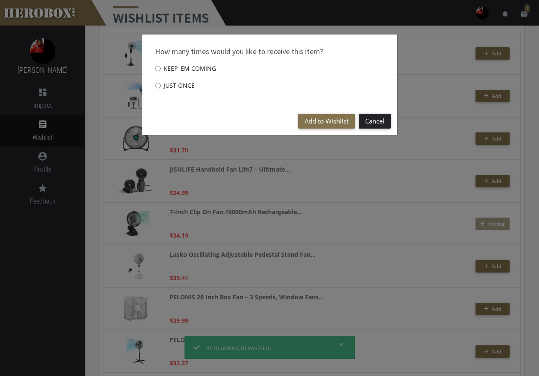
click at [162, 87] on label "Just once" at bounding box center [175, 85] width 40 height 17
click at [161, 87] on input "Just once" at bounding box center [158, 86] width 6 height 14
radio input "****"
click at [312, 122] on button "Add to Wishlist" at bounding box center [326, 121] width 57 height 15
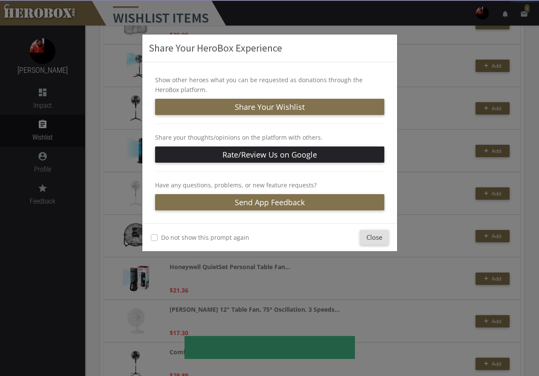
scroll to position [426, 0]
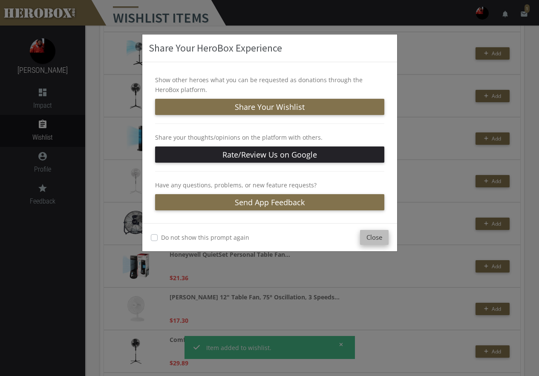
click at [377, 235] on button "Close" at bounding box center [374, 237] width 29 height 15
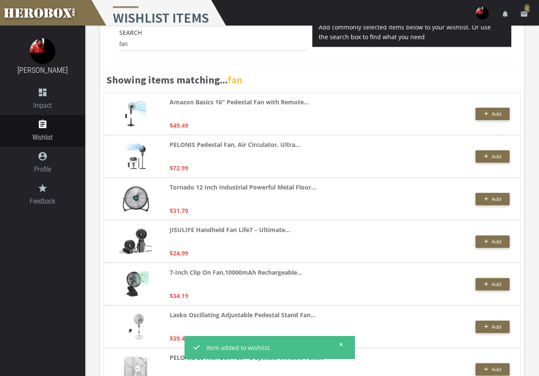
scroll to position [0, 0]
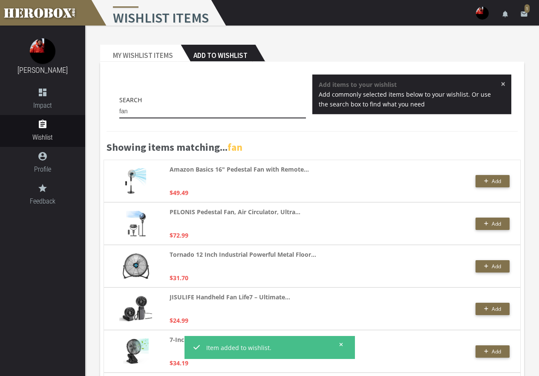
drag, startPoint x: 140, startPoint y: 109, endPoint x: 118, endPoint y: 112, distance: 22.3
click at [118, 112] on div "Search fan" at bounding box center [212, 109] width 199 height 28
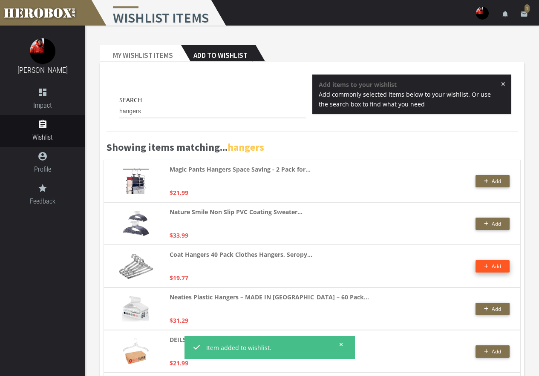
click at [499, 265] on span "Add" at bounding box center [496, 266] width 9 height 7
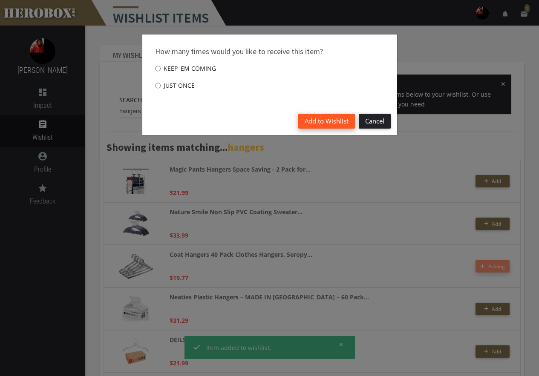
click at [316, 121] on button "Add to Wishlist" at bounding box center [326, 121] width 57 height 15
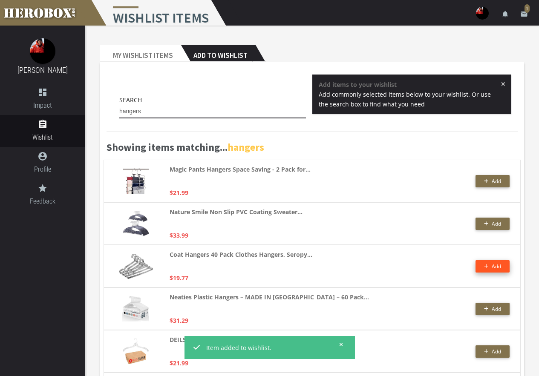
click at [141, 108] on input "hangers" at bounding box center [212, 112] width 187 height 14
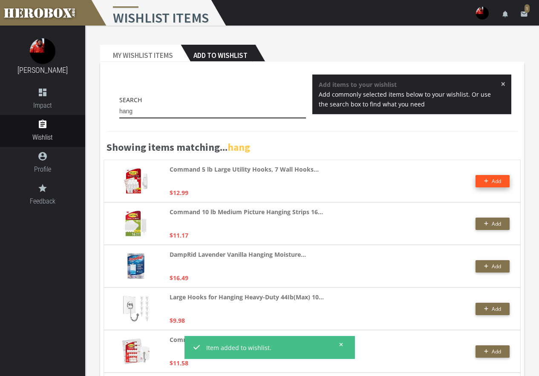
type input "hang"
click at [494, 178] on span "Add" at bounding box center [496, 181] width 9 height 7
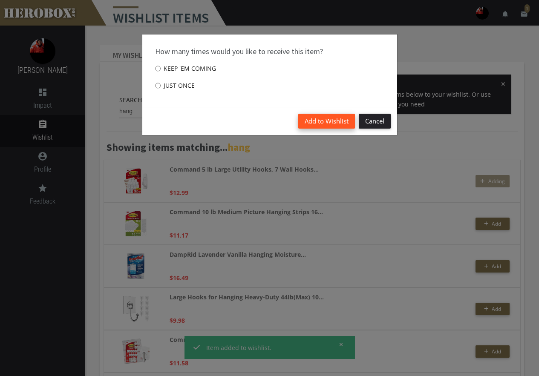
click at [319, 124] on button "Add to Wishlist" at bounding box center [326, 121] width 57 height 15
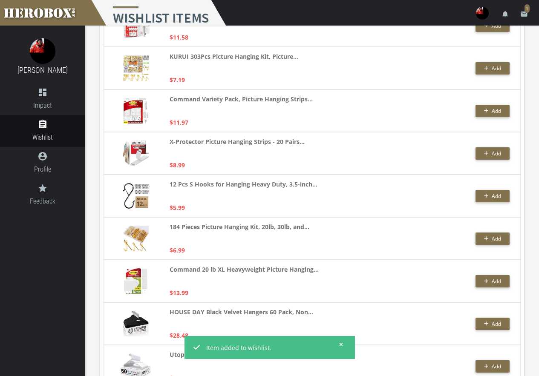
scroll to position [341, 0]
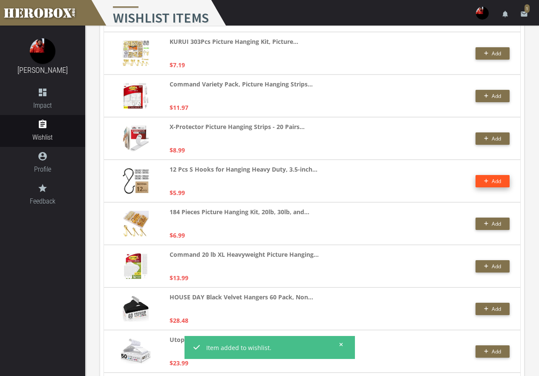
click at [501, 178] on button "Add" at bounding box center [492, 181] width 34 height 12
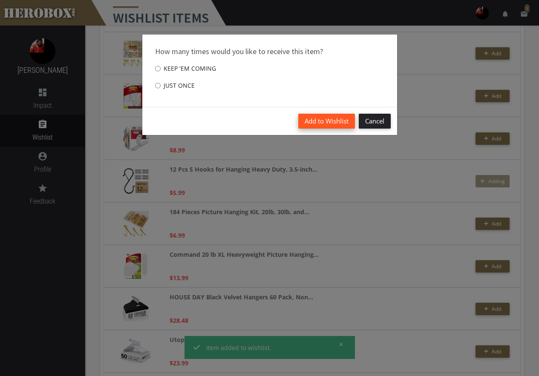
click at [336, 118] on button "Add to Wishlist" at bounding box center [326, 121] width 57 height 15
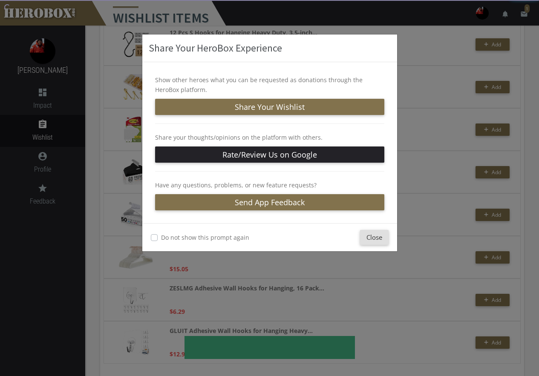
scroll to position [487, 0]
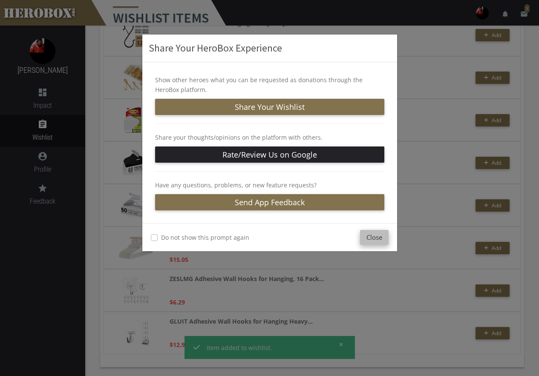
click at [377, 239] on button "Close" at bounding box center [374, 237] width 29 height 15
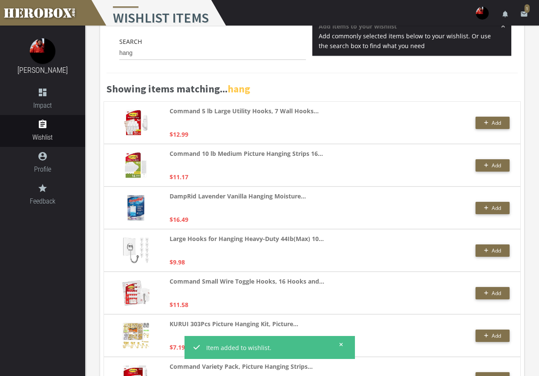
scroll to position [0, 0]
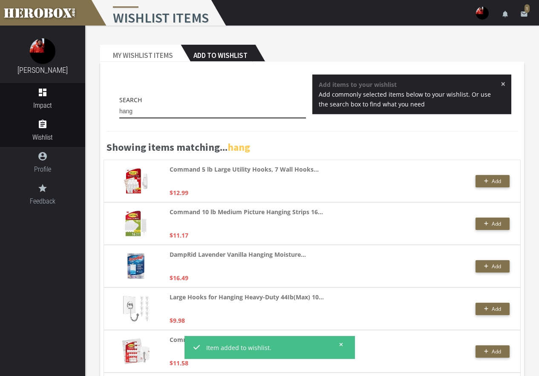
drag, startPoint x: 181, startPoint y: 109, endPoint x: 63, endPoint y: 97, distance: 119.0
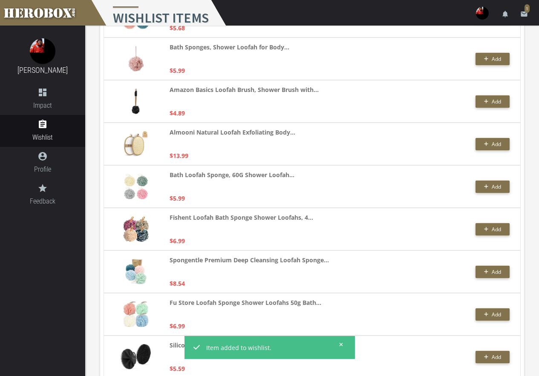
scroll to position [1746, 0]
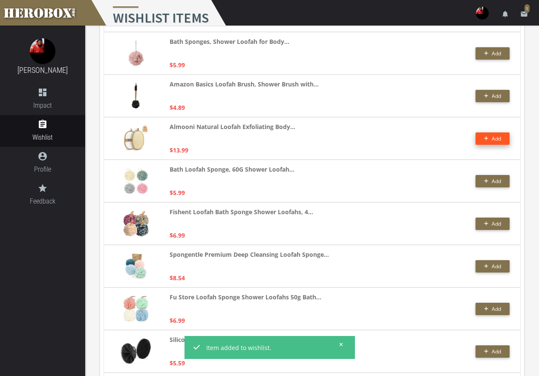
type input "loofa"
click at [497, 135] on span "Add" at bounding box center [496, 138] width 9 height 7
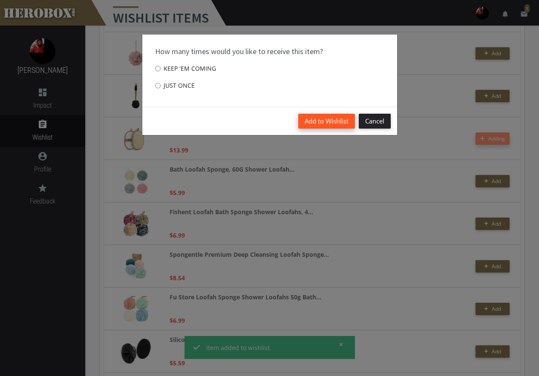
click at [318, 120] on button "Add to Wishlist" at bounding box center [326, 121] width 57 height 15
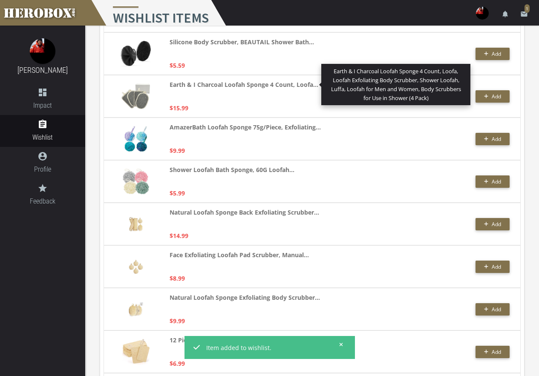
scroll to position [2044, 0]
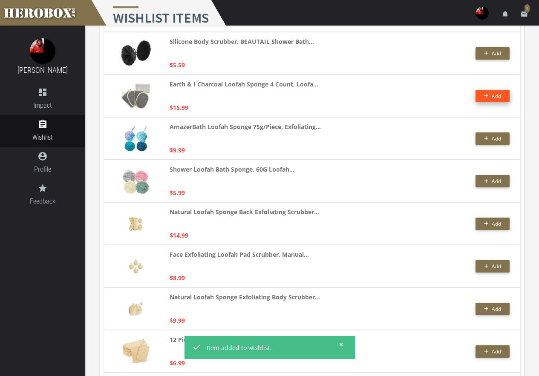
click at [495, 99] on span "Add" at bounding box center [496, 95] width 9 height 7
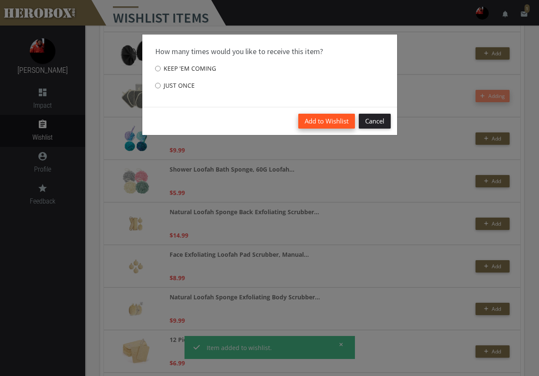
click at [324, 115] on button "Add to Wishlist" at bounding box center [326, 121] width 57 height 15
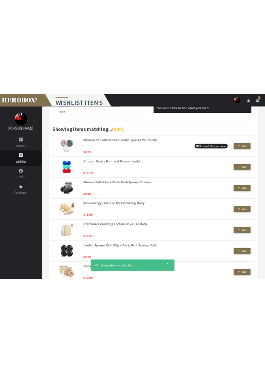
scroll to position [0, 0]
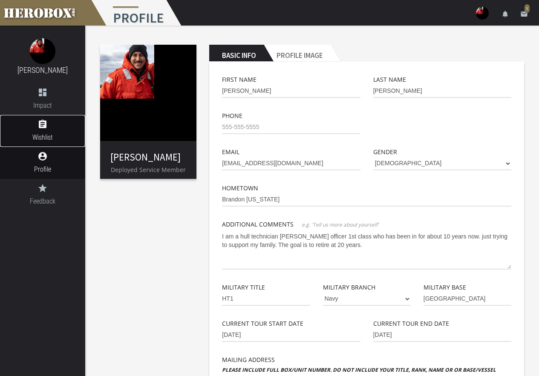
click at [60, 130] on link "assignment Wishlist" at bounding box center [42, 131] width 85 height 32
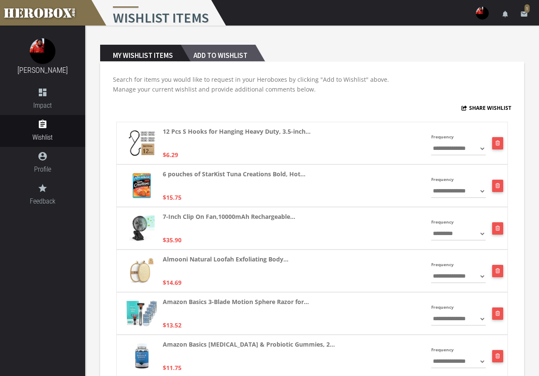
click at [221, 51] on h2 "Add to Wishlist" at bounding box center [218, 53] width 75 height 17
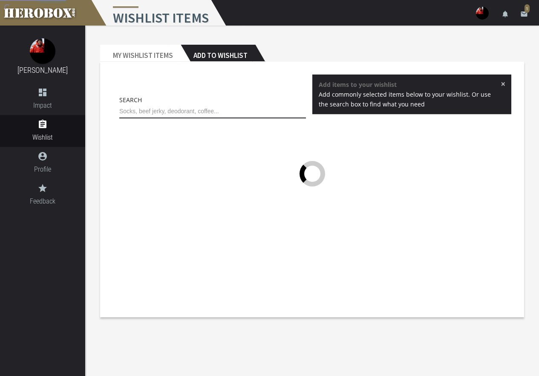
click at [206, 115] on input "text" at bounding box center [212, 112] width 187 height 14
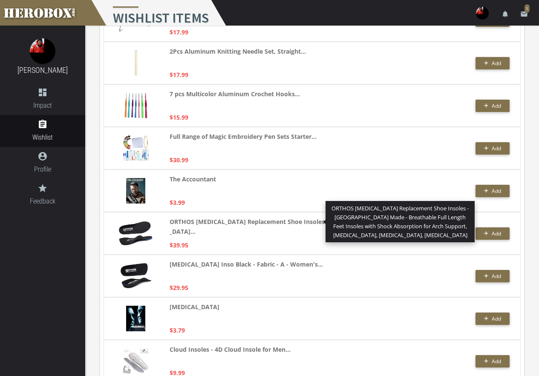
scroll to position [444, 0]
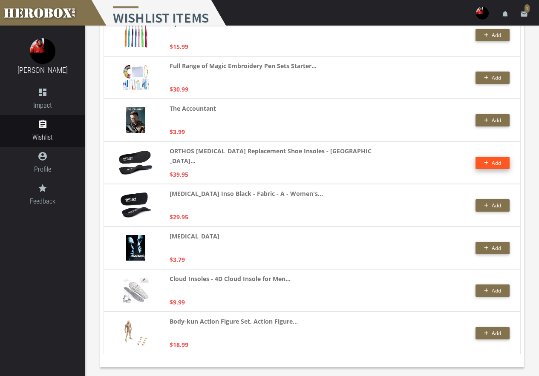
type input "inso"
click at [484, 165] on icon "button" at bounding box center [486, 162] width 5 height 5
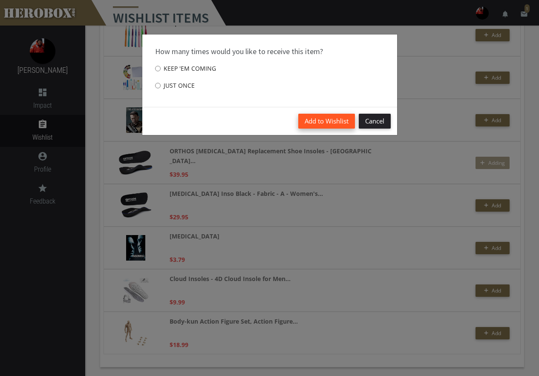
click at [337, 121] on button "Add to Wishlist" at bounding box center [326, 121] width 57 height 15
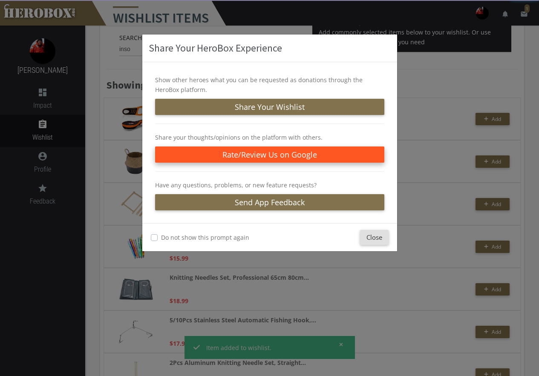
scroll to position [61, 0]
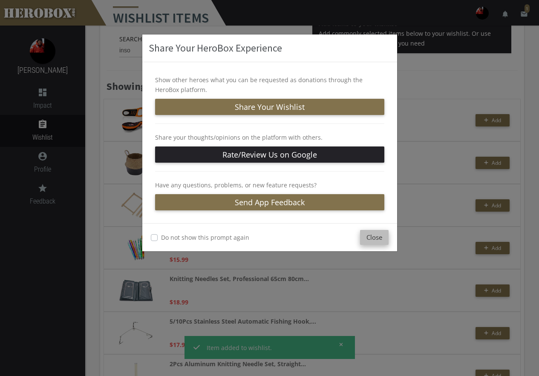
click at [374, 242] on button "Close" at bounding box center [374, 237] width 29 height 15
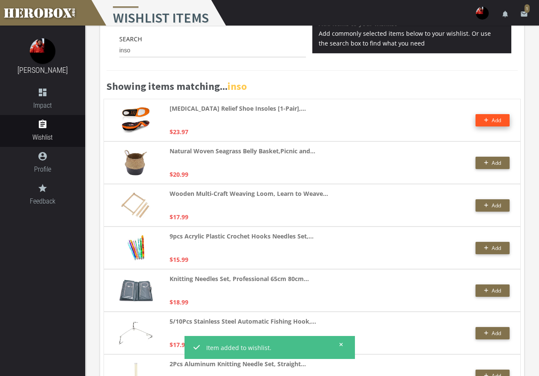
click at [497, 120] on span "Add" at bounding box center [496, 120] width 9 height 7
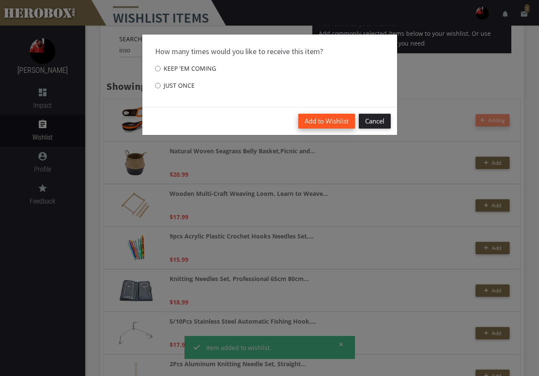
click at [325, 115] on button "Add to Wishlist" at bounding box center [326, 121] width 57 height 15
